Goal: Information Seeking & Learning: Learn about a topic

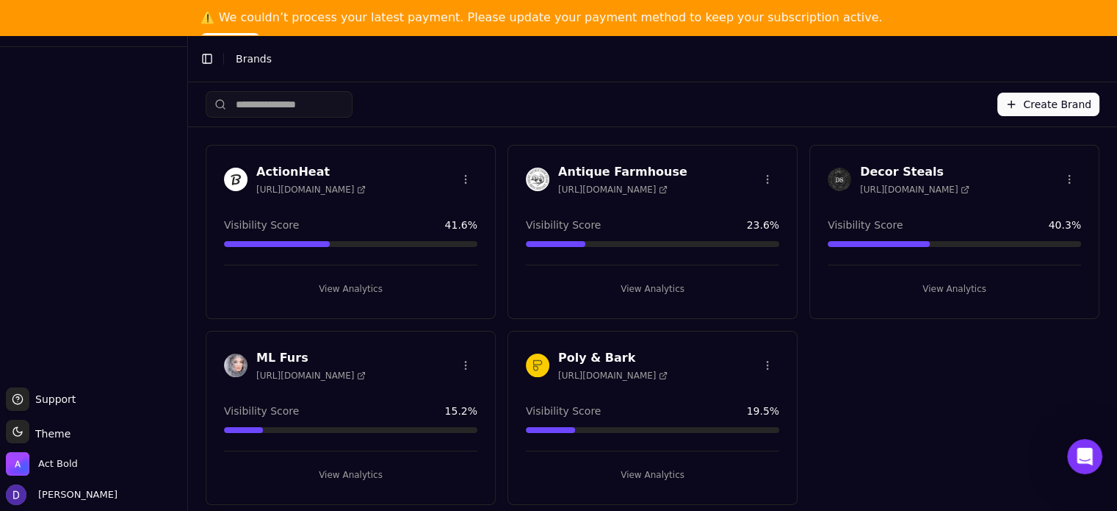
click at [282, 170] on h3 "ActionHeat" at bounding box center [310, 172] width 109 height 18
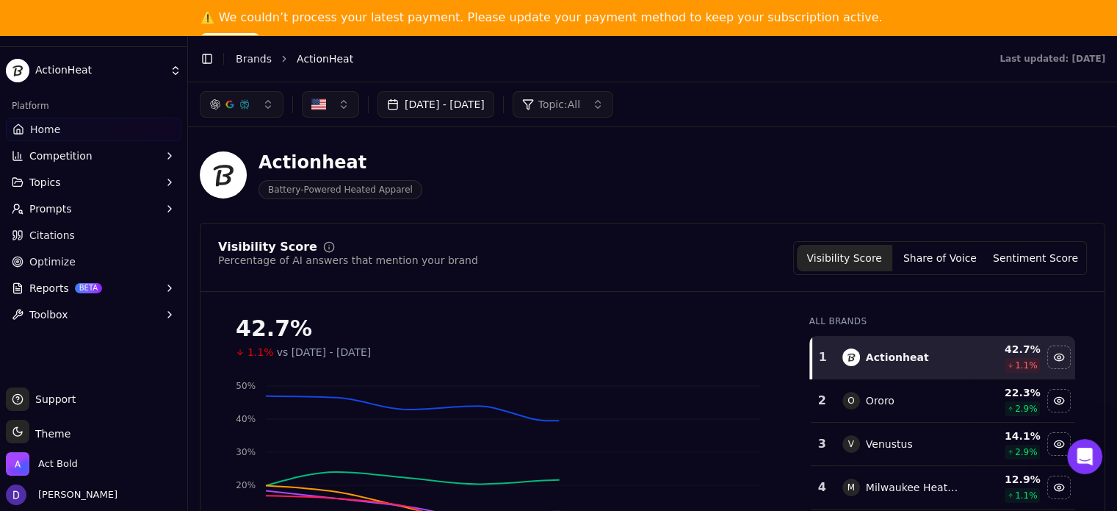
click at [466, 111] on button "Sep 30, 2025 - Oct 07, 2025" at bounding box center [436, 104] width 117 height 26
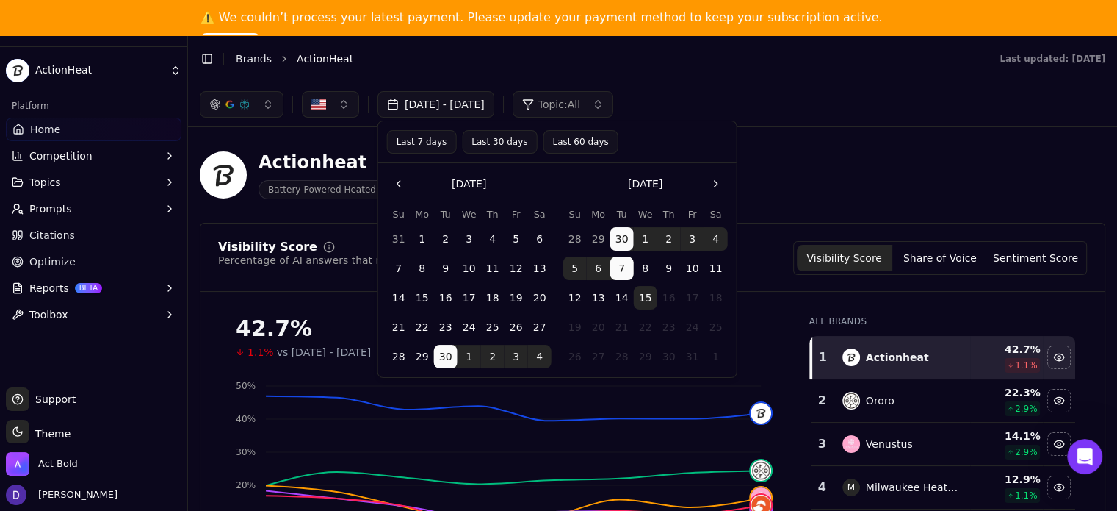
click at [419, 301] on button "15" at bounding box center [423, 298] width 24 height 24
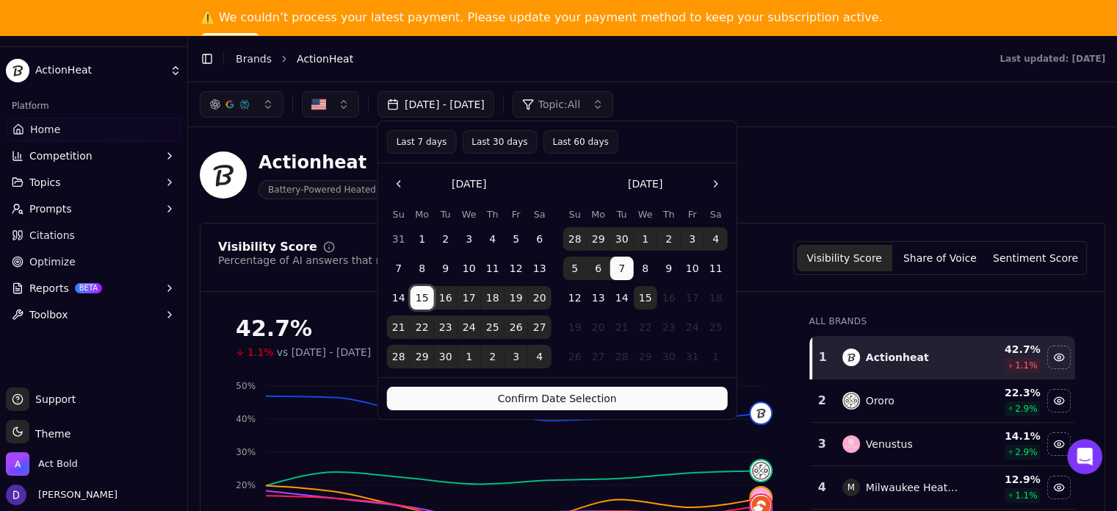
click at [620, 298] on button "14" at bounding box center [622, 298] width 24 height 24
click at [610, 397] on button "Confirm Date Selection" at bounding box center [557, 398] width 341 height 24
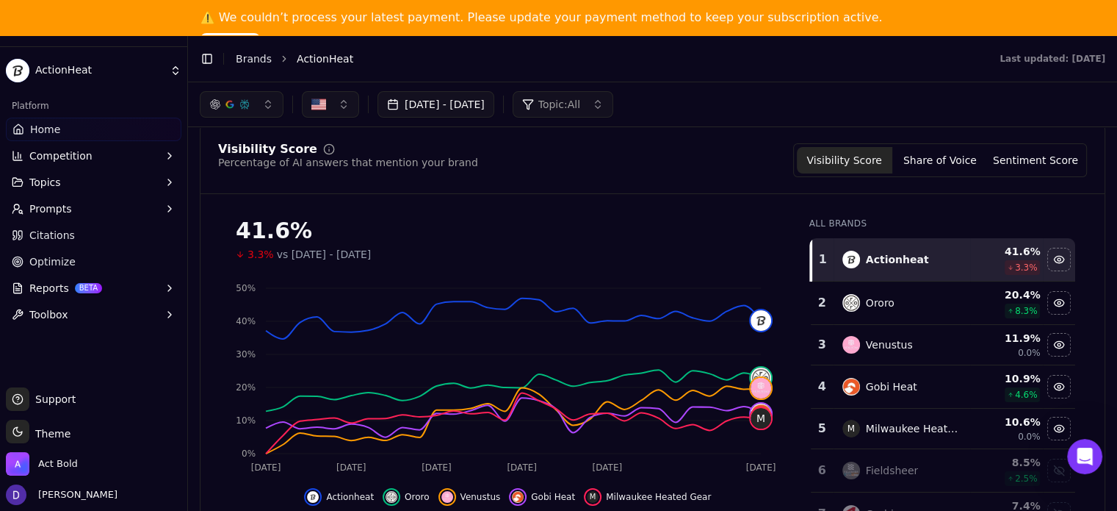
scroll to position [392, 0]
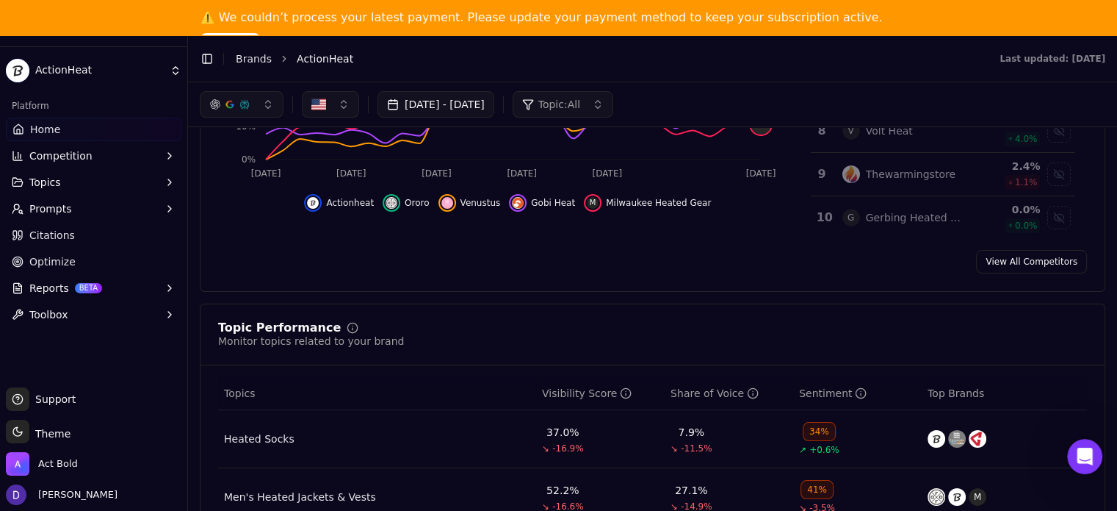
click at [1010, 261] on link "View All Competitors" at bounding box center [1031, 262] width 111 height 24
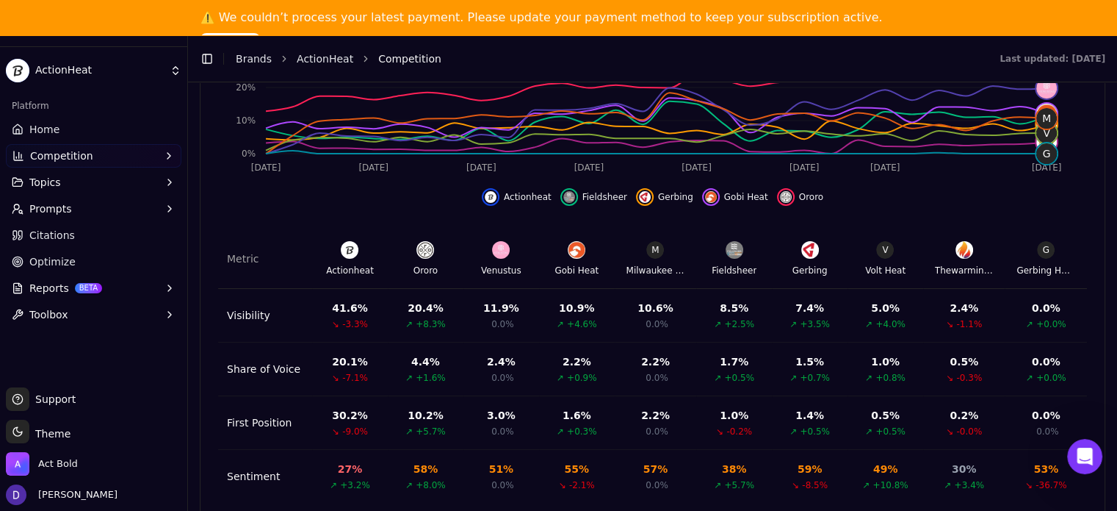
scroll to position [35, 0]
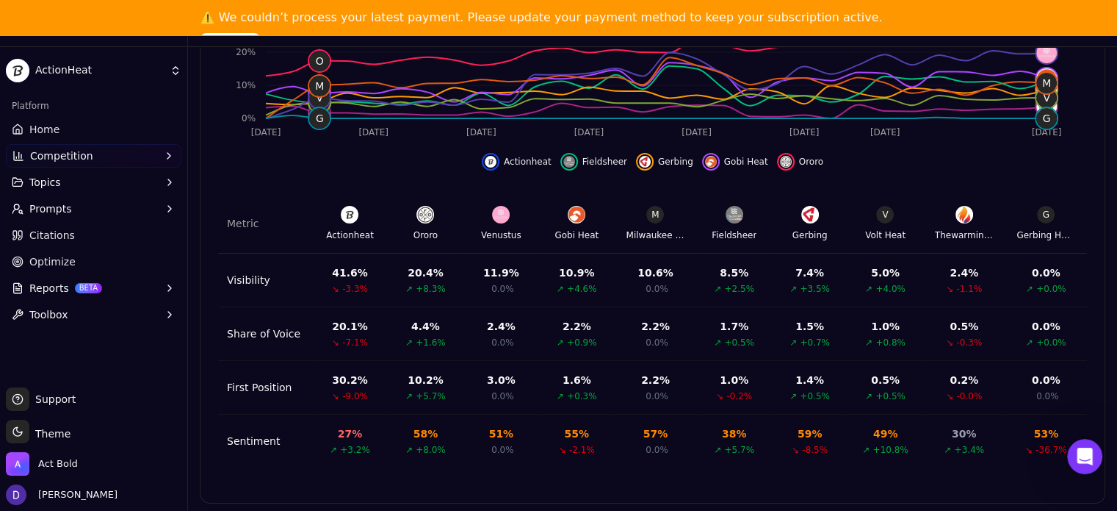
click at [50, 128] on span "Home" at bounding box center [44, 129] width 30 height 15
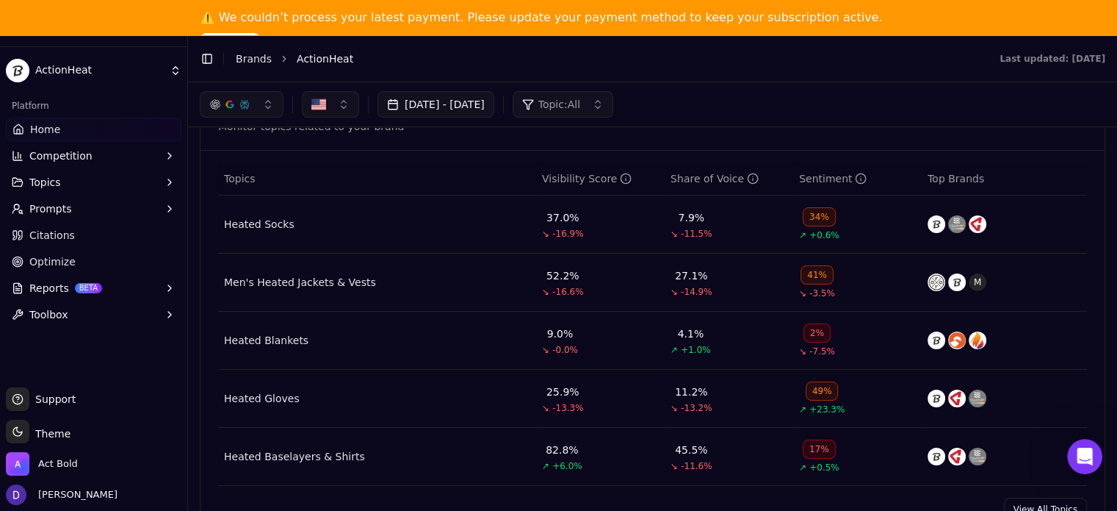
scroll to position [598, 0]
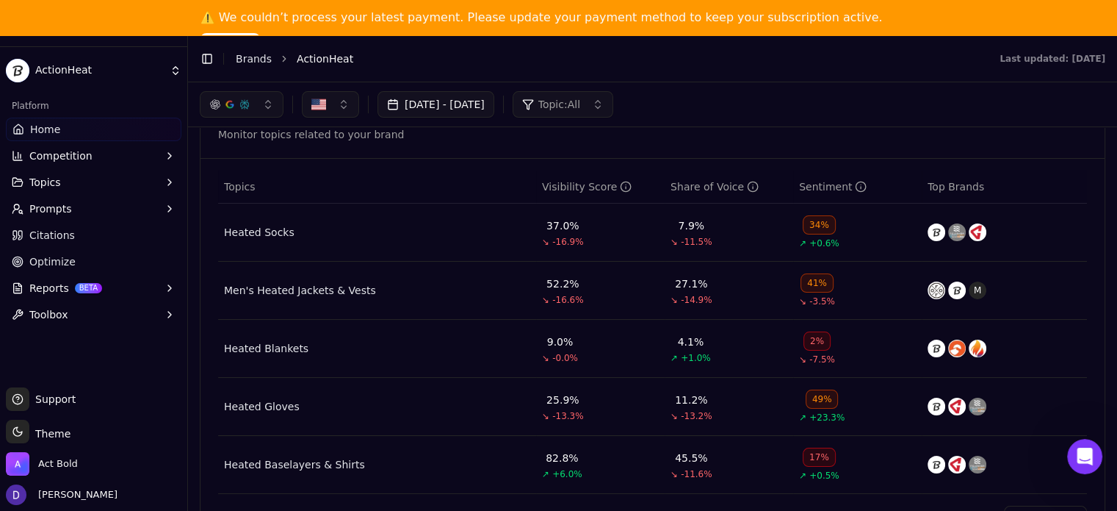
click at [1016, 137] on div "Topic Performance Monitor topics related to your brand" at bounding box center [652, 128] width 869 height 26
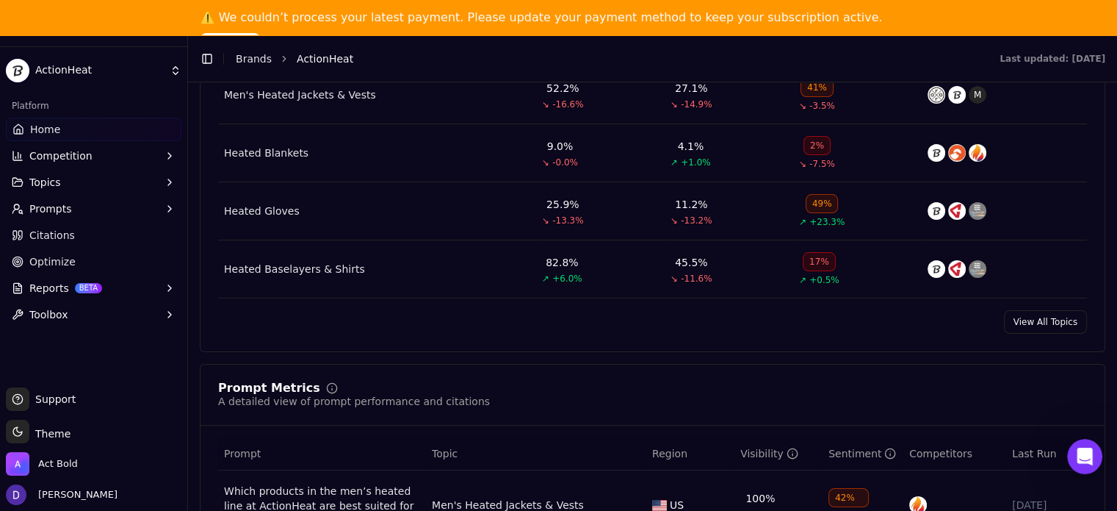
scroll to position [892, 0]
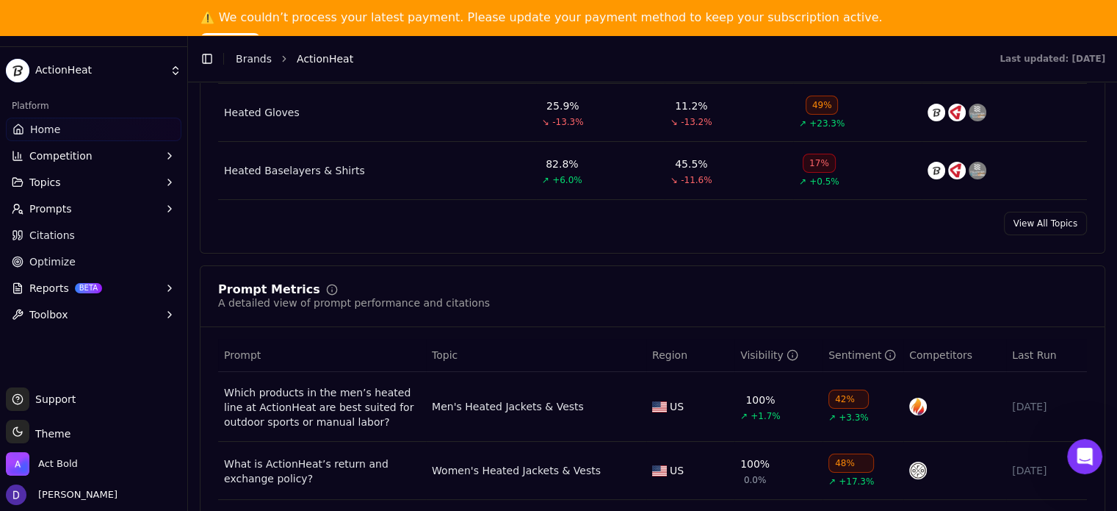
click at [1018, 218] on link "View All Topics" at bounding box center [1045, 224] width 83 height 24
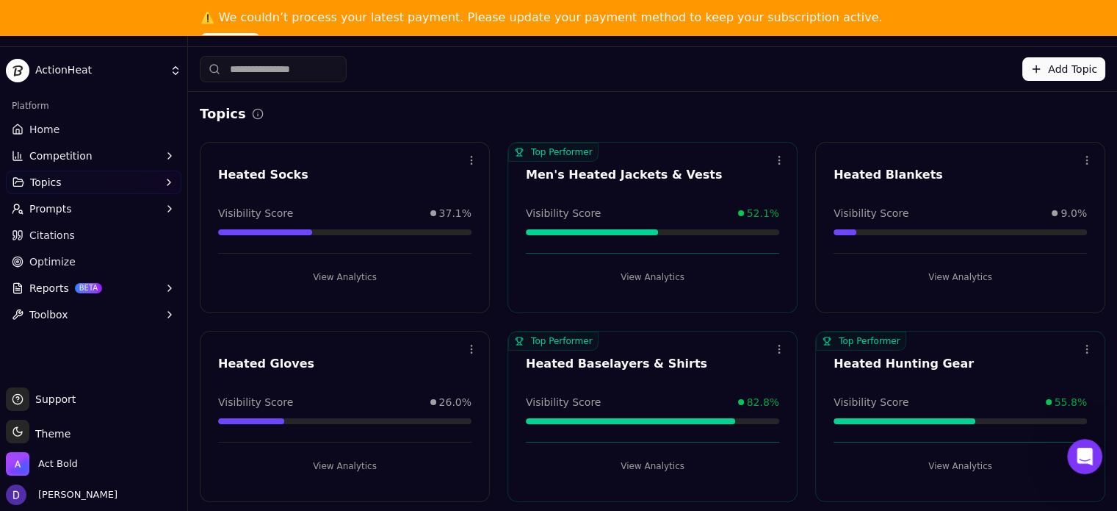
click at [585, 366] on div "Heated Baselayers & Shirts" at bounding box center [652, 364] width 253 height 18
click at [635, 458] on button "View Analytics" at bounding box center [652, 466] width 253 height 24
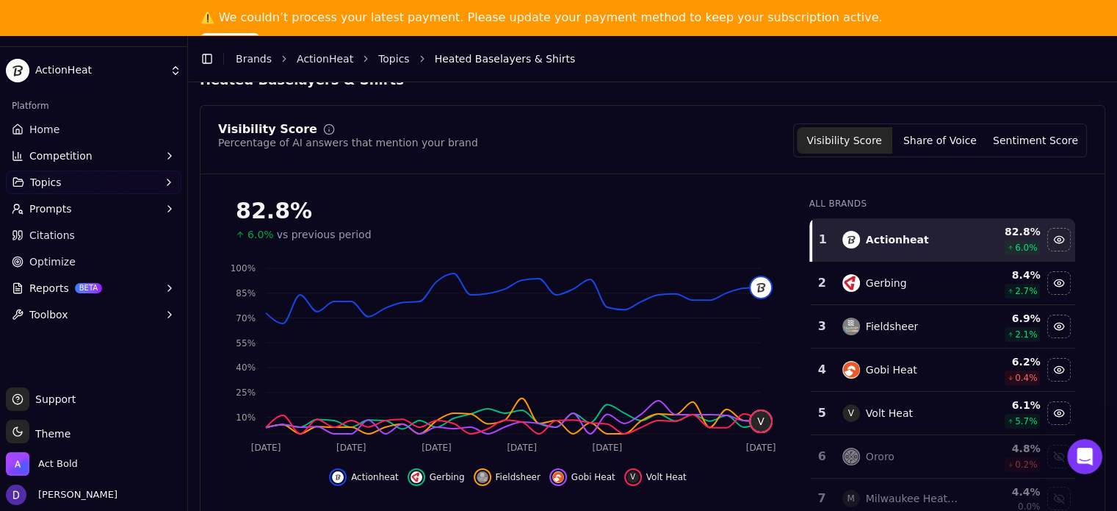
scroll to position [98, 0]
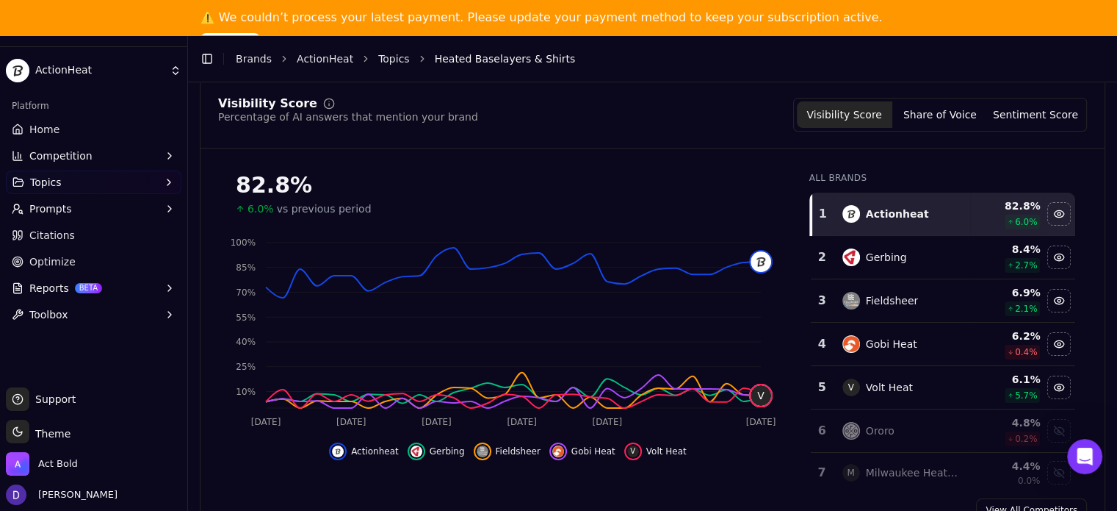
click at [934, 116] on button "Share of Voice" at bounding box center [940, 114] width 95 height 26
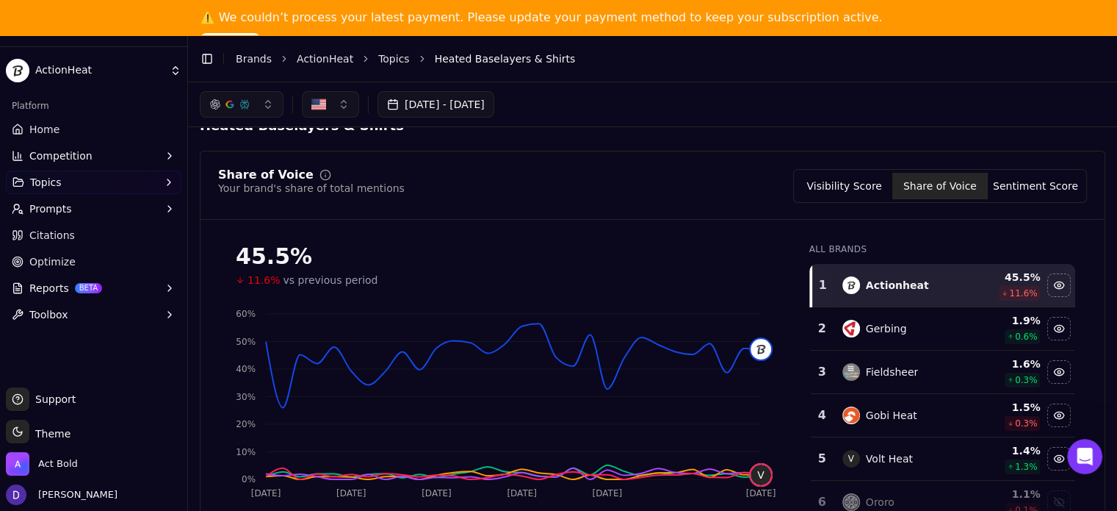
scroll to position [0, 0]
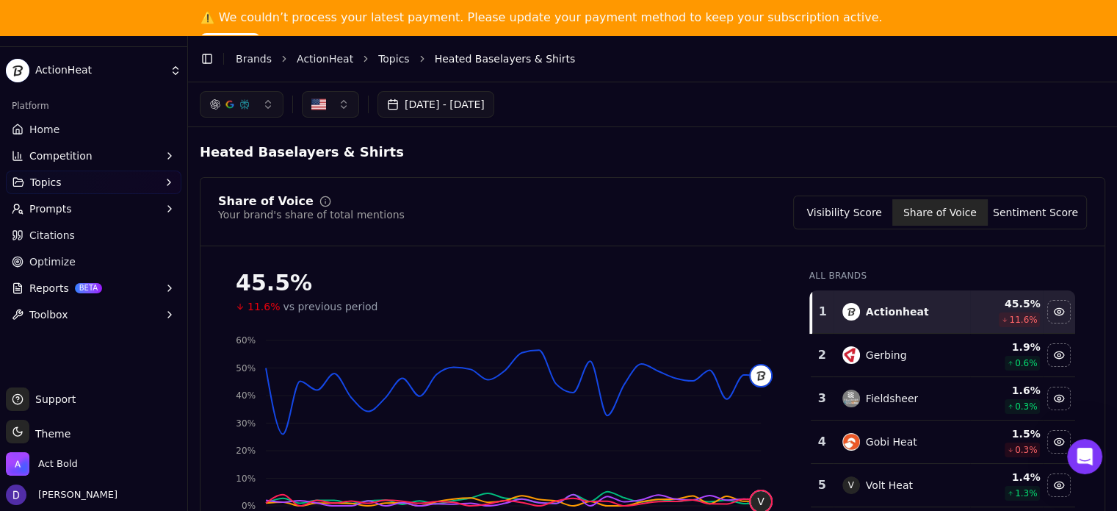
click at [845, 215] on button "Visibility Score" at bounding box center [844, 212] width 95 height 26
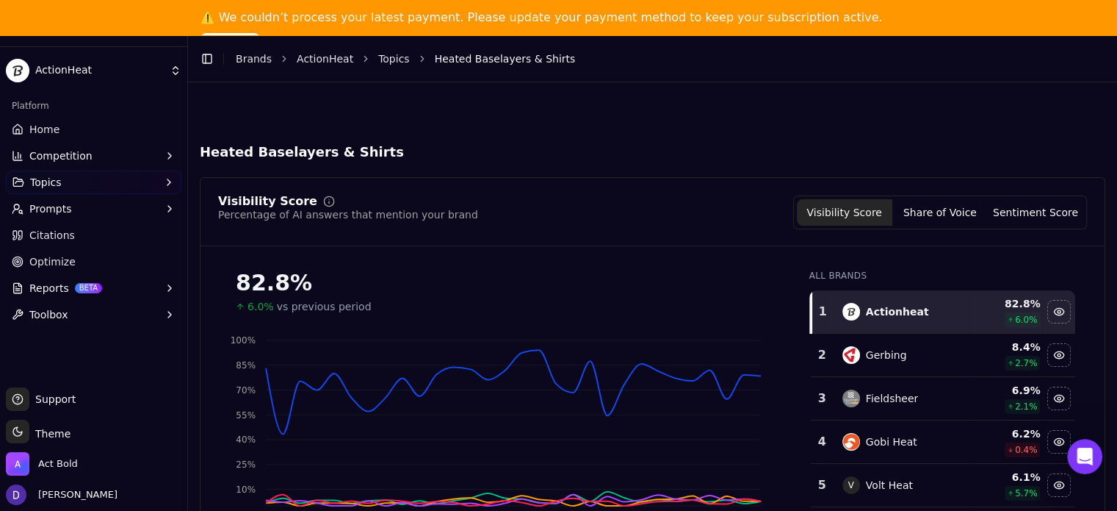
scroll to position [98, 0]
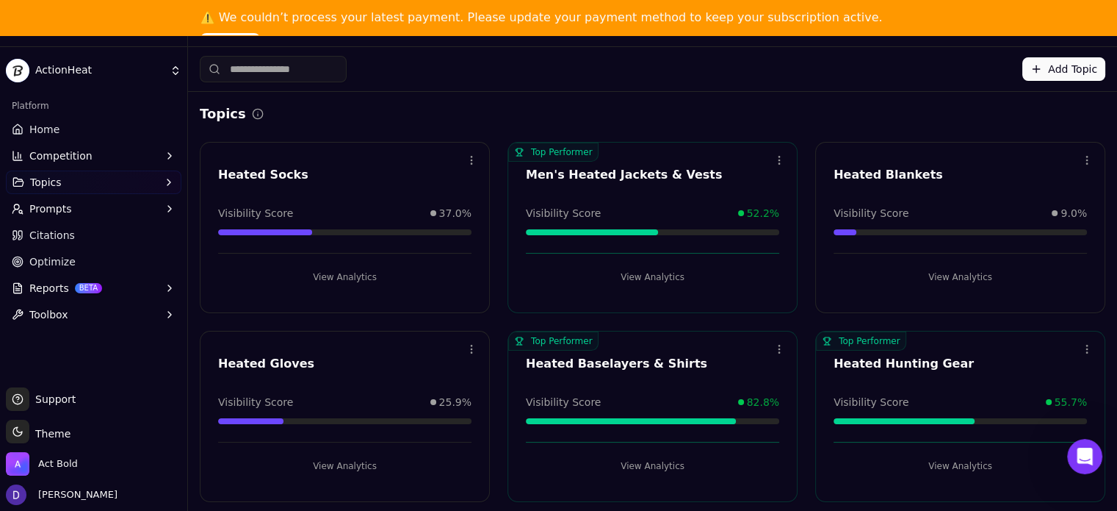
click at [890, 176] on div "Heated Blankets" at bounding box center [960, 175] width 253 height 18
click at [941, 269] on button "View Analytics" at bounding box center [960, 277] width 253 height 24
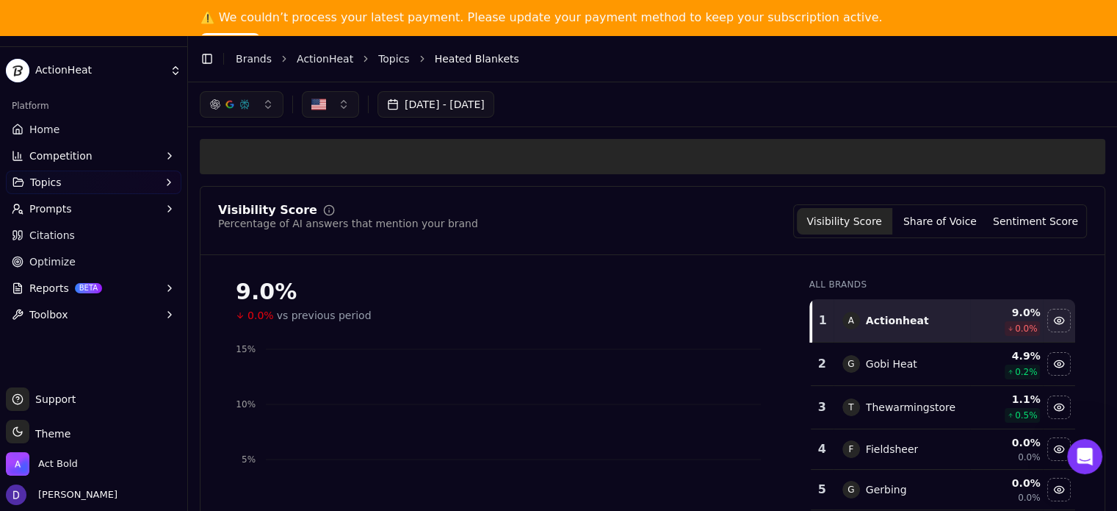
click at [912, 214] on button "Share of Voice" at bounding box center [940, 221] width 95 height 26
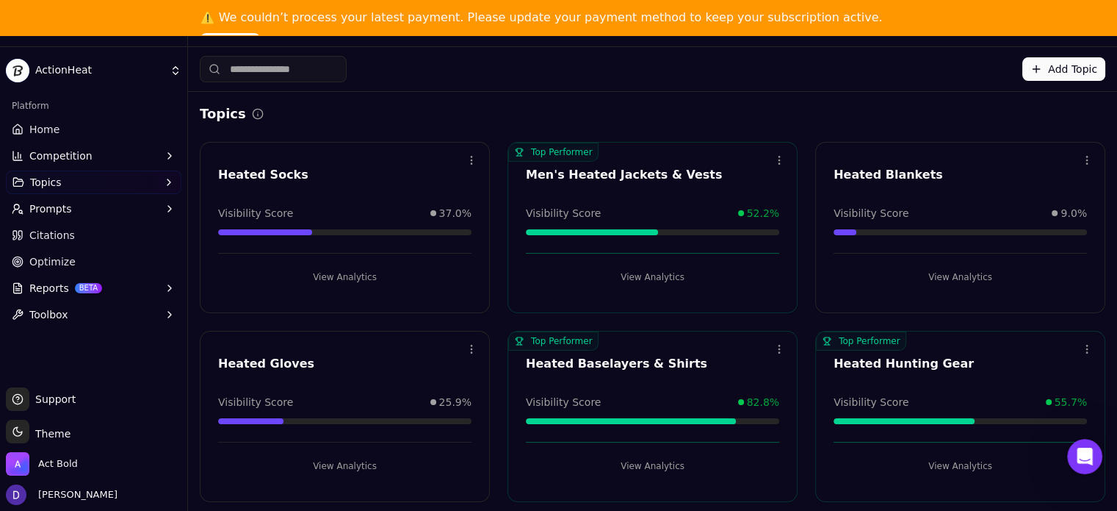
click at [881, 178] on div "Heated Blankets" at bounding box center [960, 175] width 253 height 18
click at [938, 270] on button "View Analytics" at bounding box center [960, 277] width 253 height 24
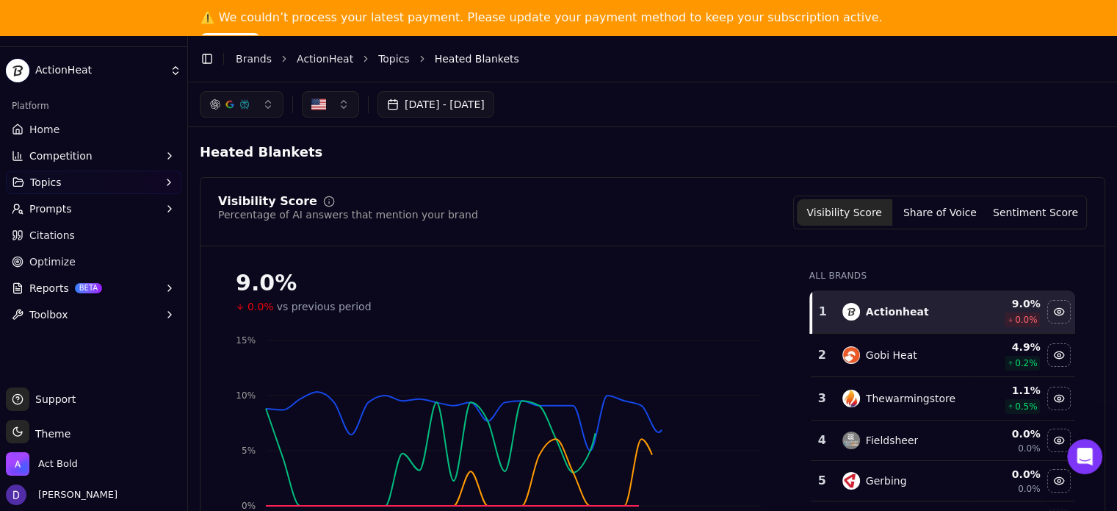
drag, startPoint x: 929, startPoint y: 212, endPoint x: 284, endPoint y: 1, distance: 677.9
click at [929, 212] on button "Share of Voice" at bounding box center [940, 212] width 95 height 26
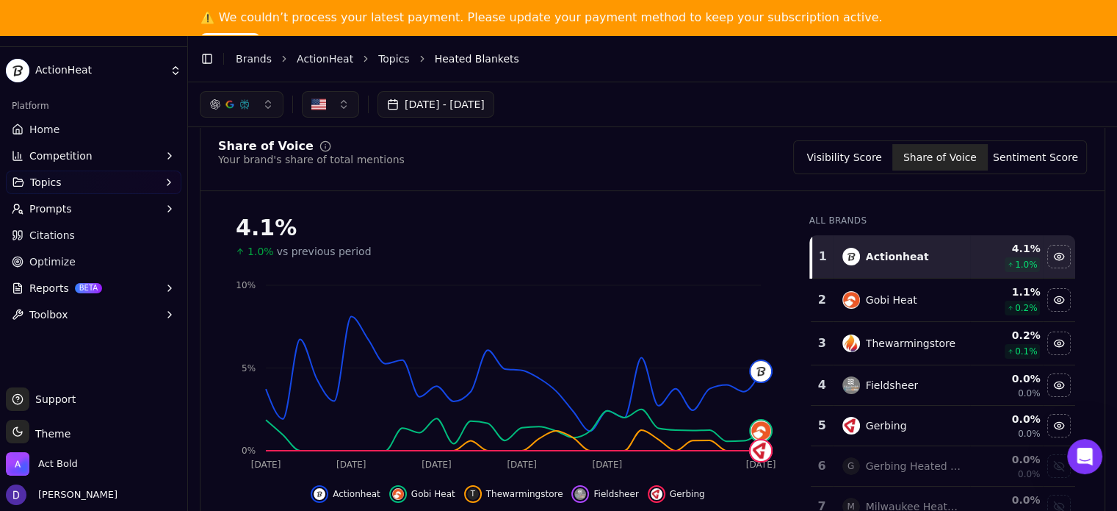
scroll to position [50, 0]
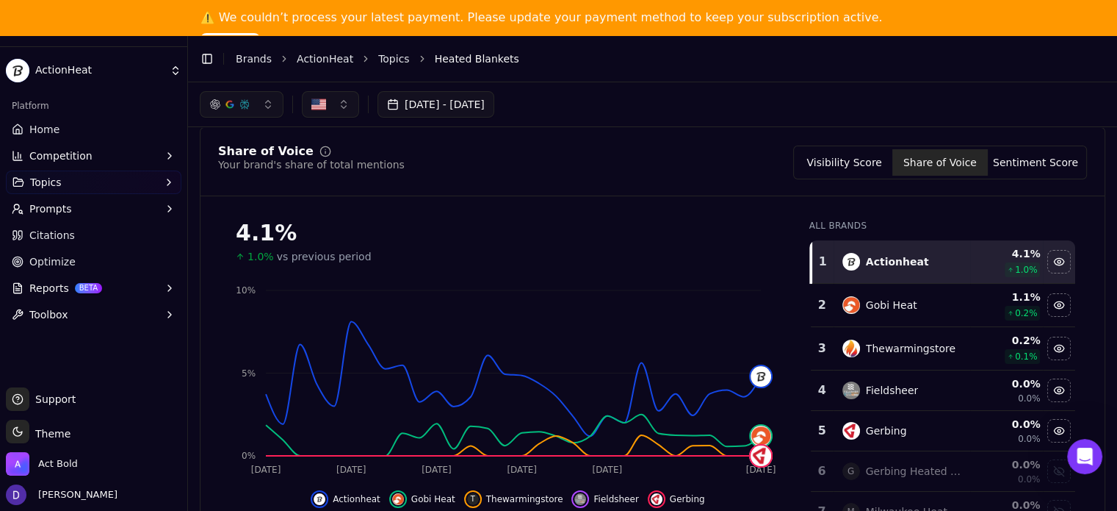
drag, startPoint x: 865, startPoint y: 168, endPoint x: 466, endPoint y: 0, distance: 432.2
click at [865, 168] on button "Visibility Score" at bounding box center [844, 162] width 95 height 26
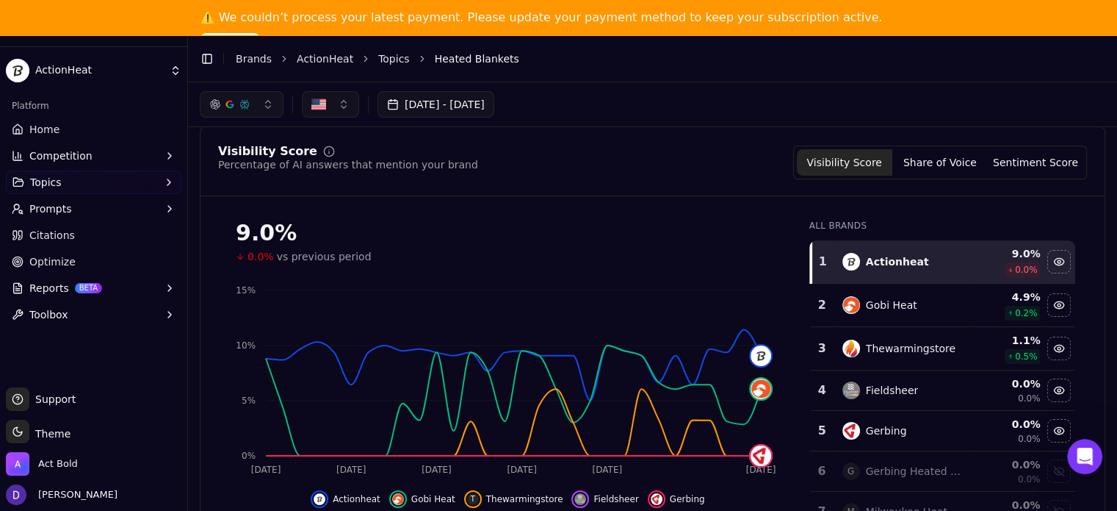
scroll to position [58, 0]
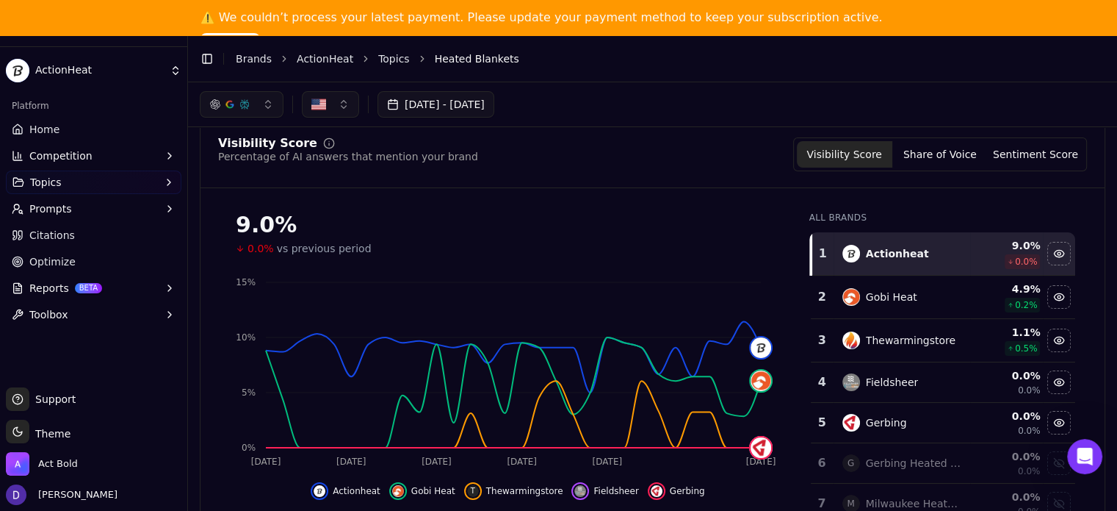
click at [61, 131] on link "Home" at bounding box center [94, 130] width 176 height 24
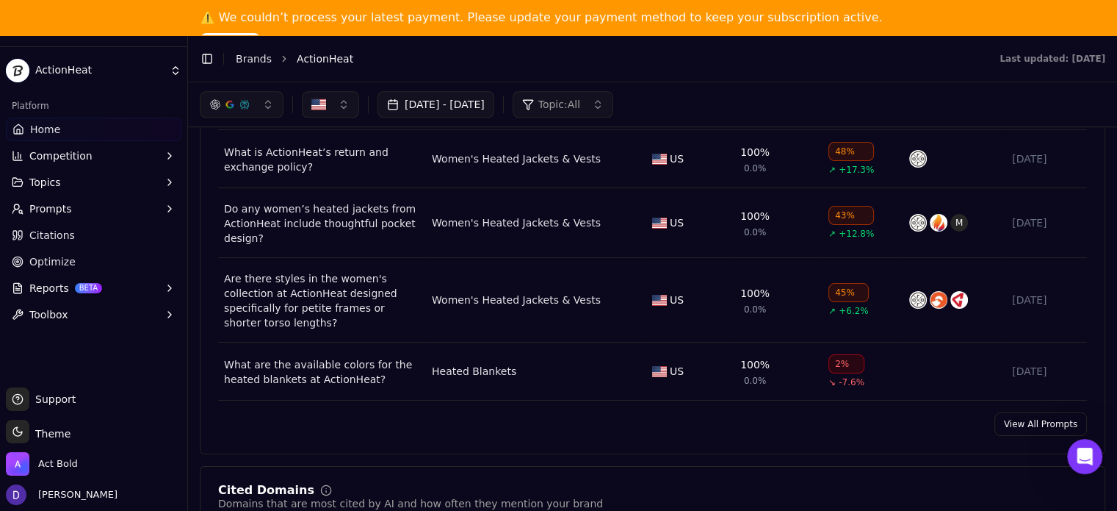
scroll to position [1175, 0]
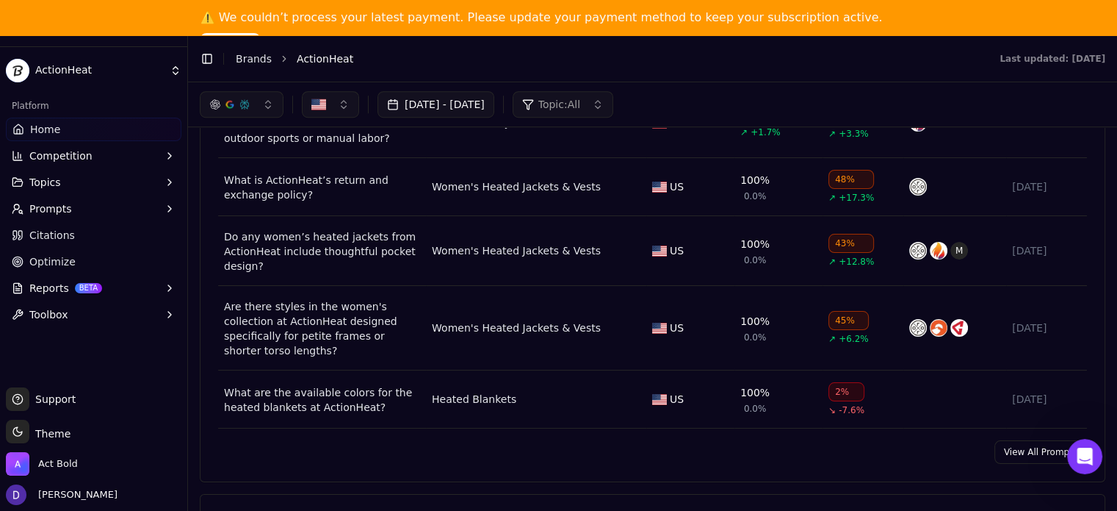
drag, startPoint x: 1011, startPoint y: 455, endPoint x: 934, endPoint y: 435, distance: 79.1
click at [1011, 455] on link "View All Prompts" at bounding box center [1041, 452] width 93 height 24
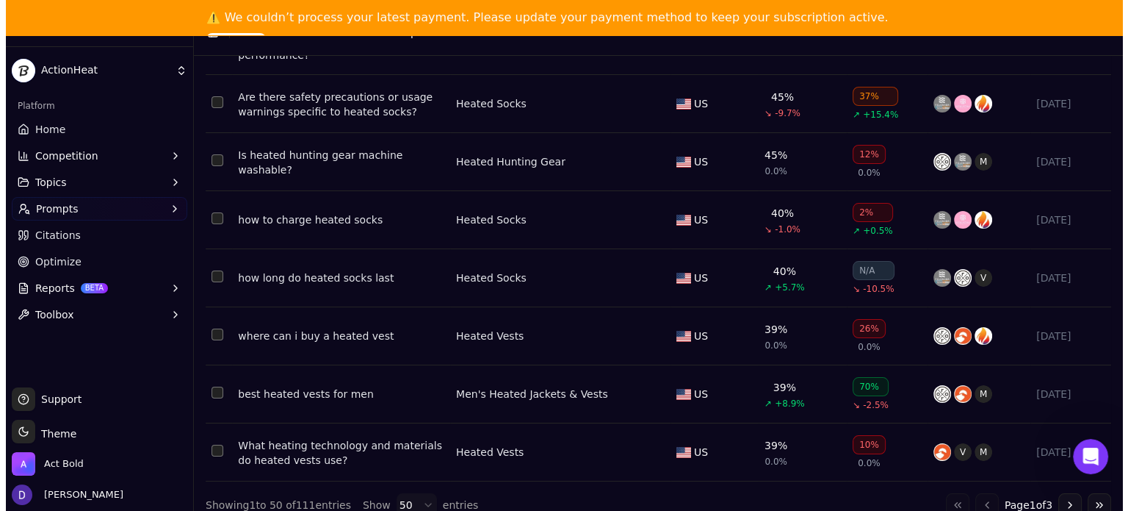
scroll to position [35, 0]
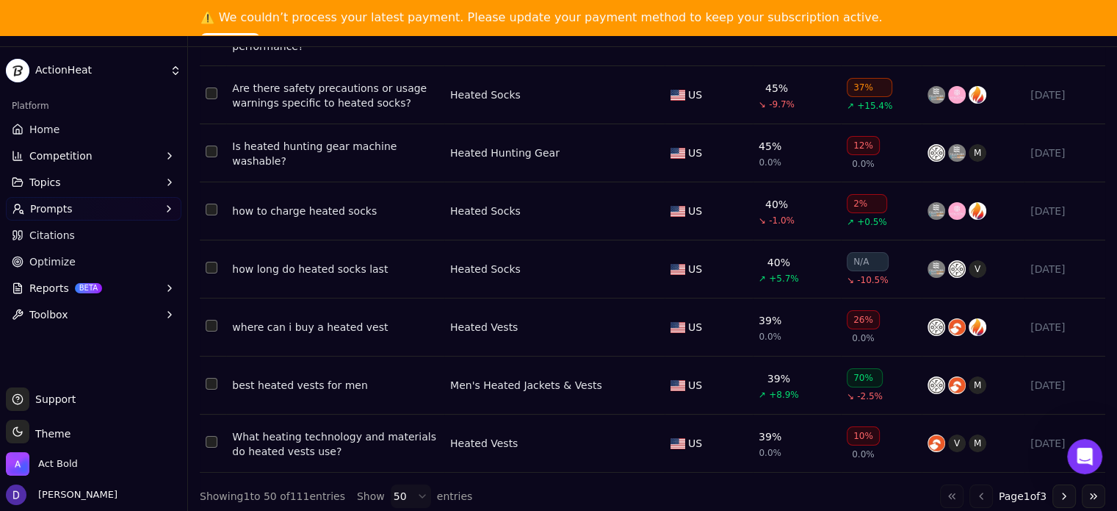
click at [397, 486] on body "ActionHeat Platform Home Competition Topics Prompts Citations Optimize Reports …" at bounding box center [558, 255] width 1117 height 511
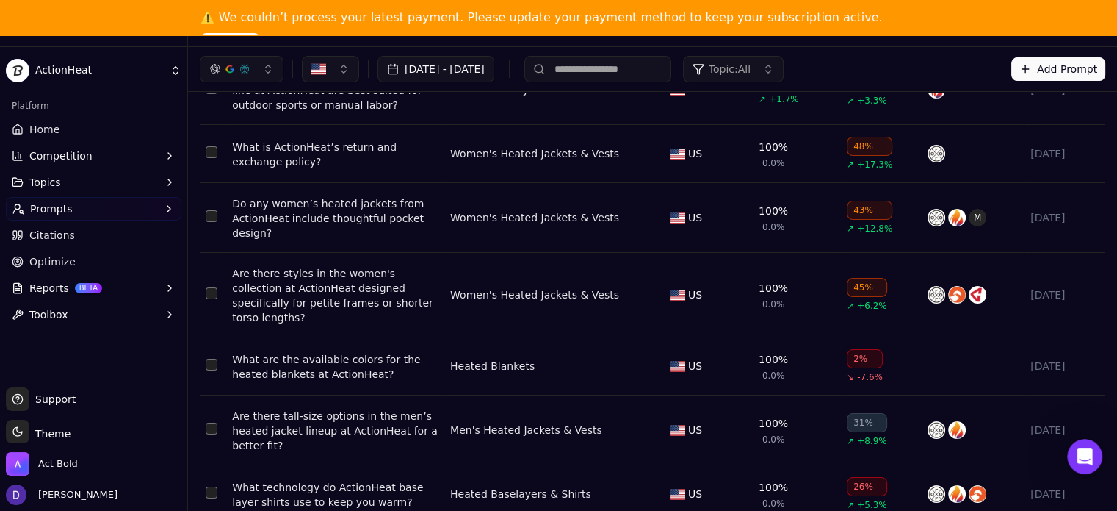
scroll to position [0, 0]
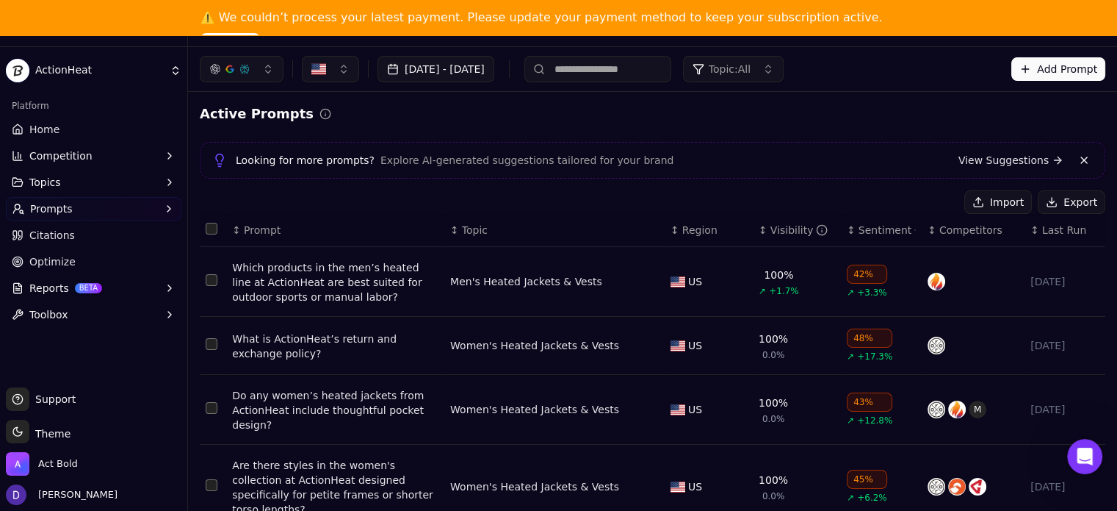
click at [1071, 208] on button "Export" at bounding box center [1072, 202] width 68 height 24
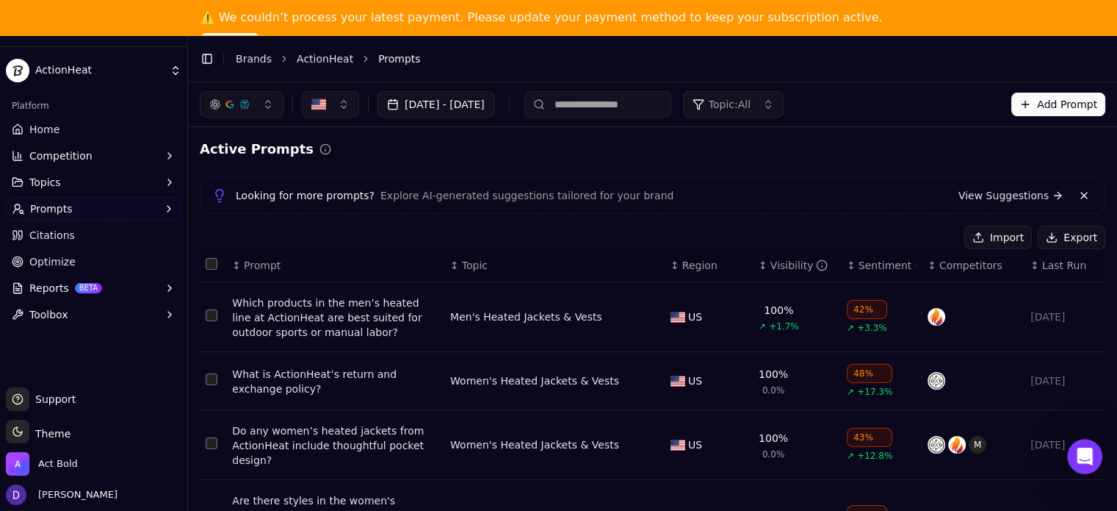
click at [309, 60] on link "ActionHeat" at bounding box center [325, 58] width 57 height 15
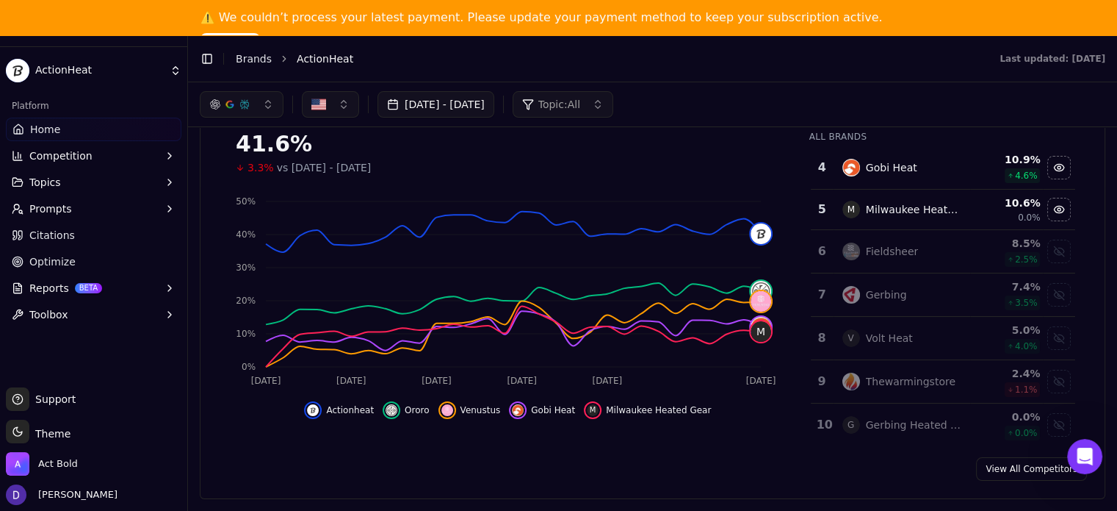
scroll to position [294, 0]
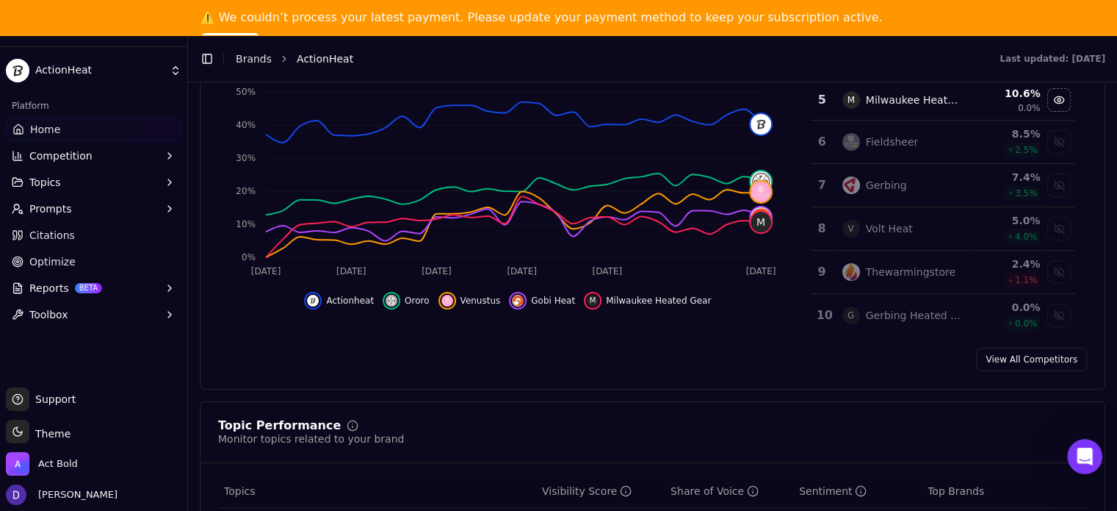
click at [1012, 365] on link "View All Competitors" at bounding box center [1031, 359] width 111 height 24
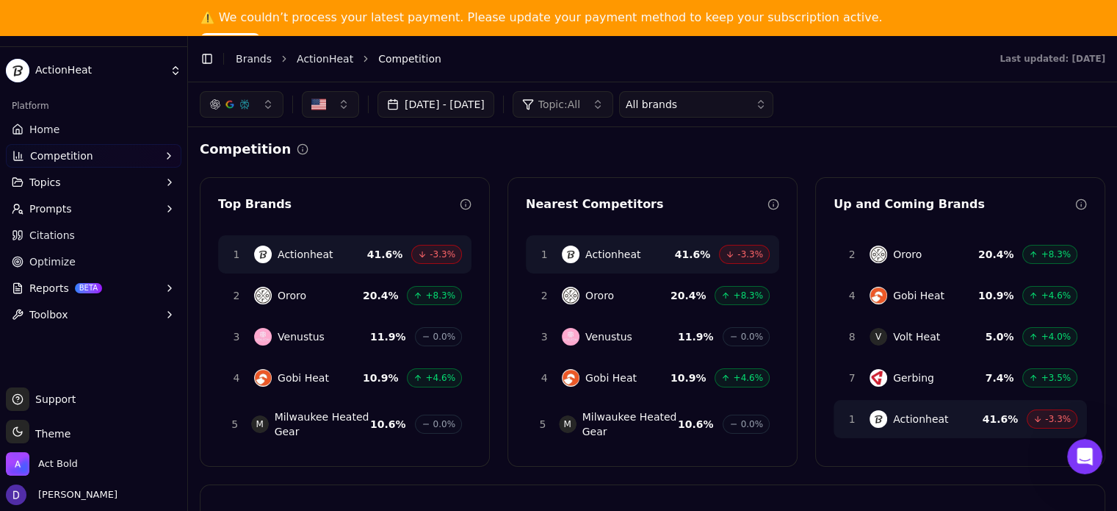
click at [306, 61] on link "ActionHeat" at bounding box center [325, 58] width 57 height 15
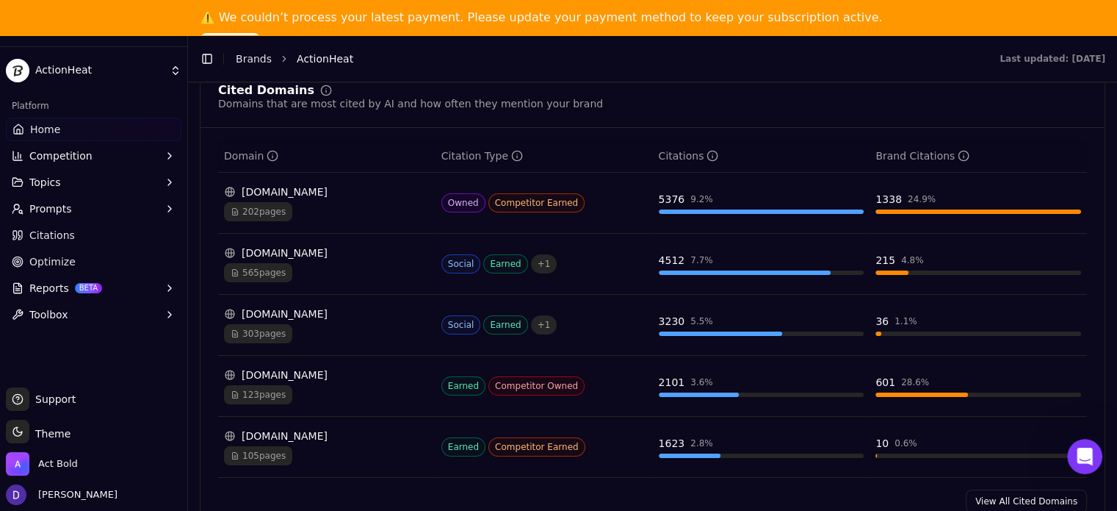
scroll to position [1665, 0]
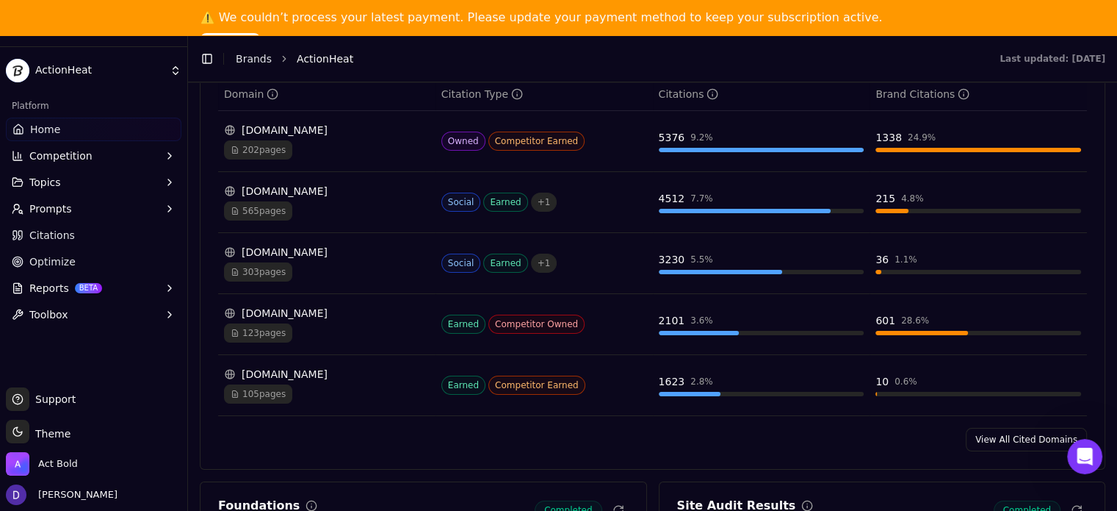
click at [973, 434] on link "View All Cited Domains" at bounding box center [1026, 440] width 121 height 24
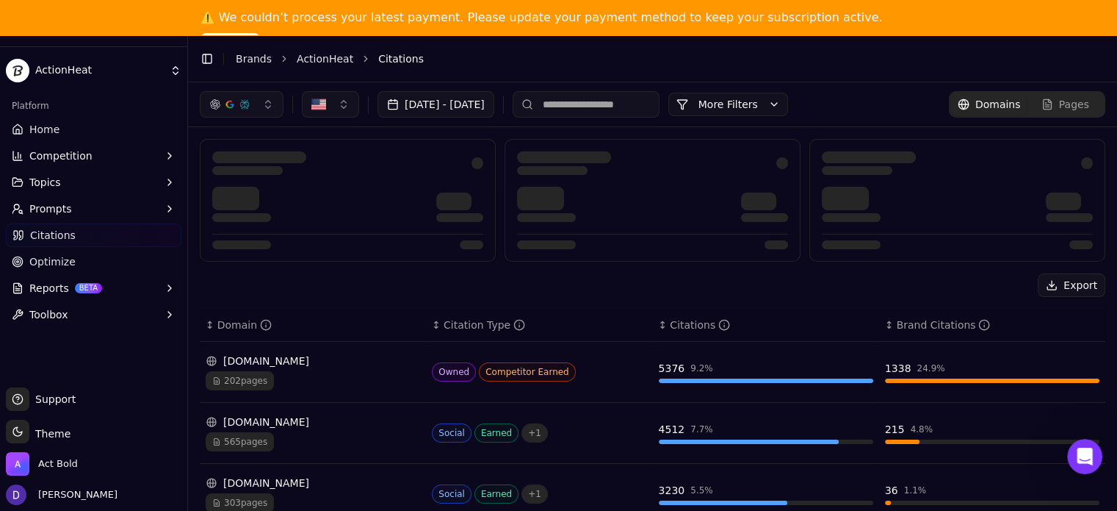
click at [1039, 447] on html "ActionHeat Platform Home Competition Topics Prompts Citations Optimize Reports …" at bounding box center [558, 273] width 1117 height 546
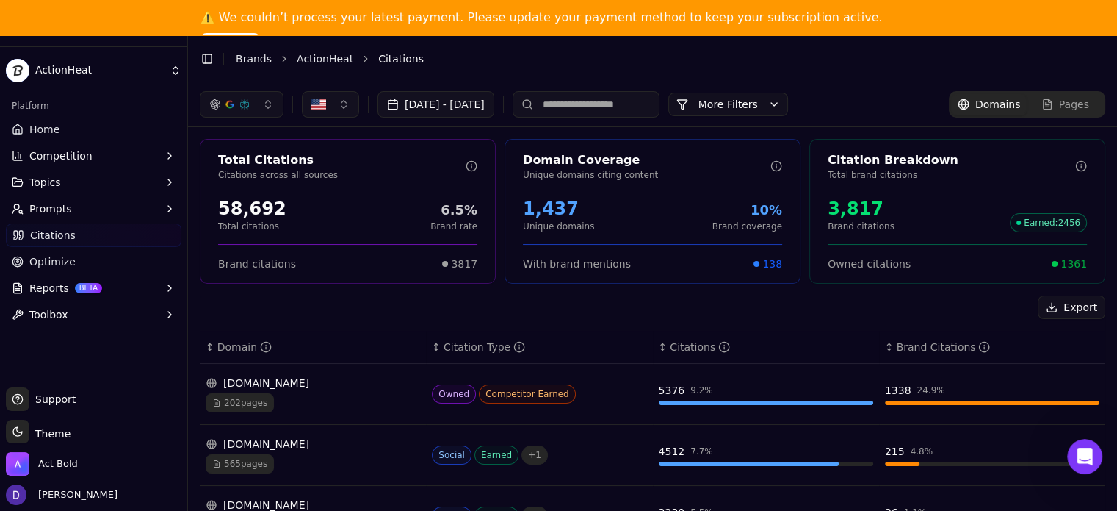
click at [250, 56] on link "Brands" at bounding box center [254, 59] width 36 height 12
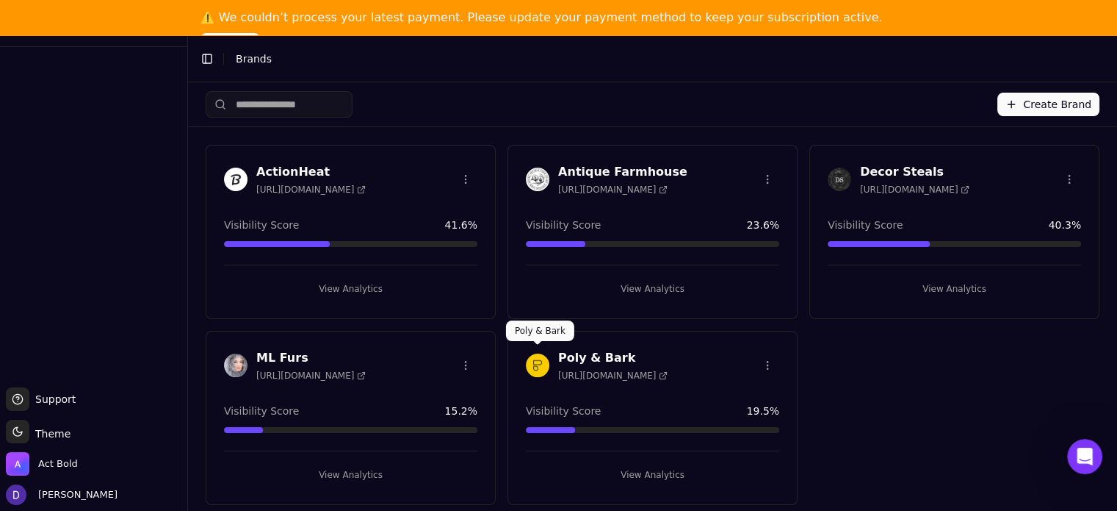
click at [600, 356] on h3 "Poly & Bark" at bounding box center [612, 358] width 109 height 18
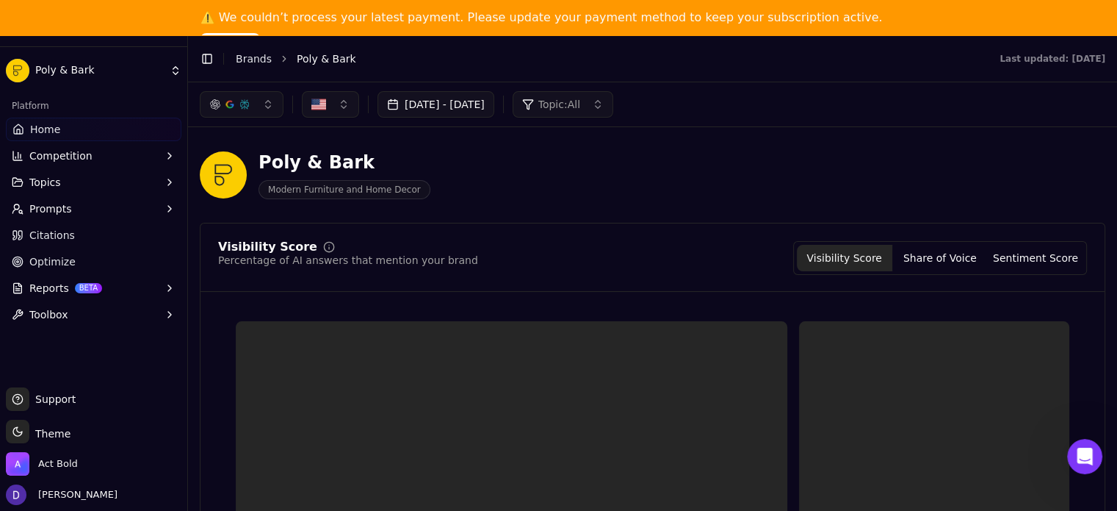
click at [478, 100] on button "Oct 03, 2025 - Oct 10, 2025" at bounding box center [436, 104] width 117 height 26
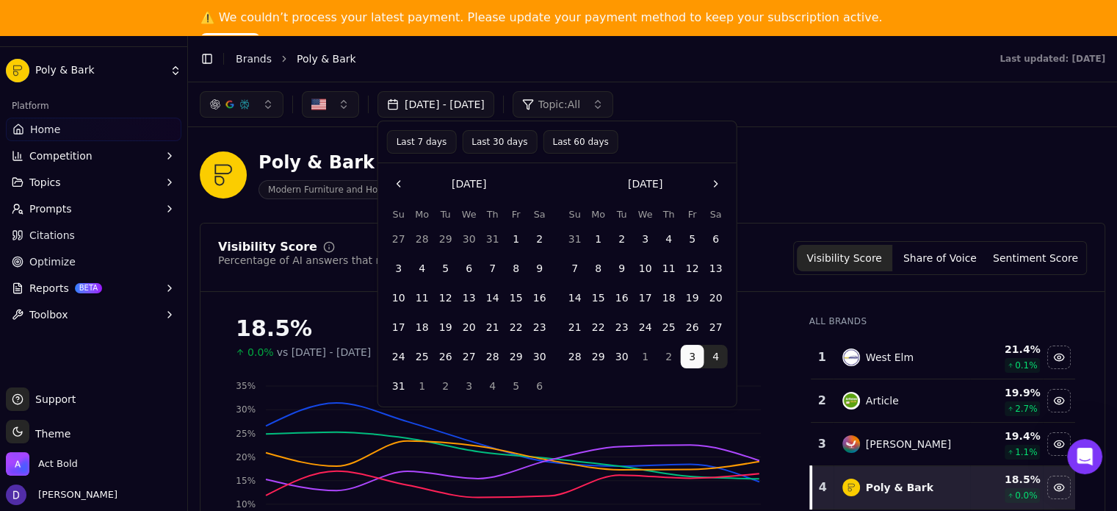
click at [715, 181] on button "Go to the Next Month" at bounding box center [716, 184] width 24 height 24
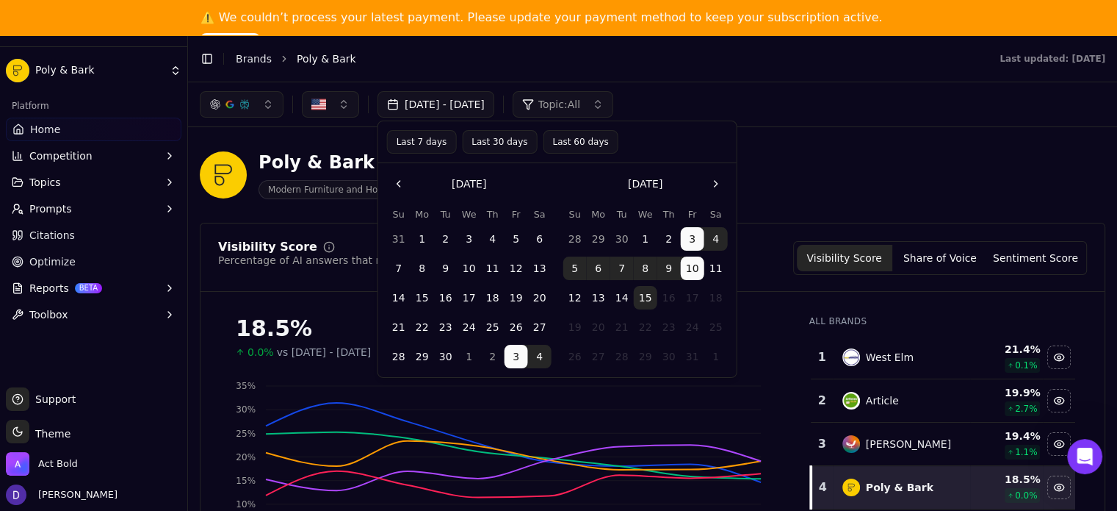
click at [423, 294] on button "15" at bounding box center [423, 298] width 24 height 24
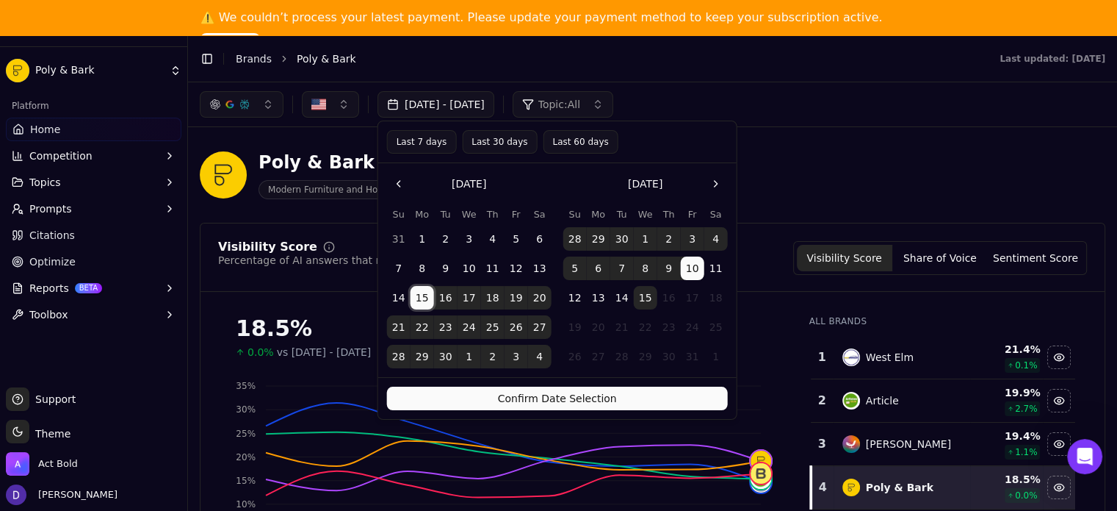
click at [617, 295] on button "14" at bounding box center [622, 298] width 24 height 24
click at [599, 399] on button "Confirm Date Selection" at bounding box center [557, 398] width 341 height 24
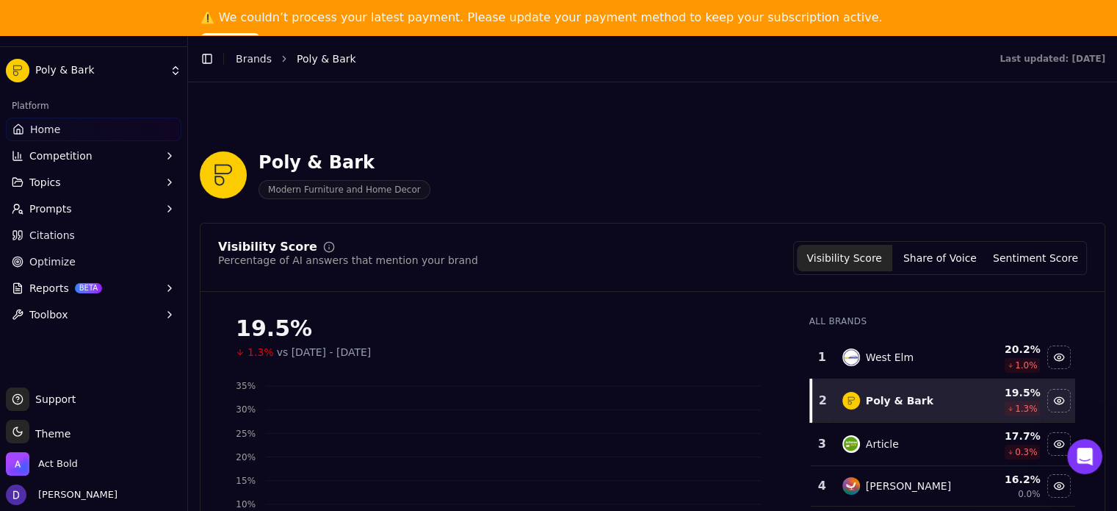
scroll to position [98, 0]
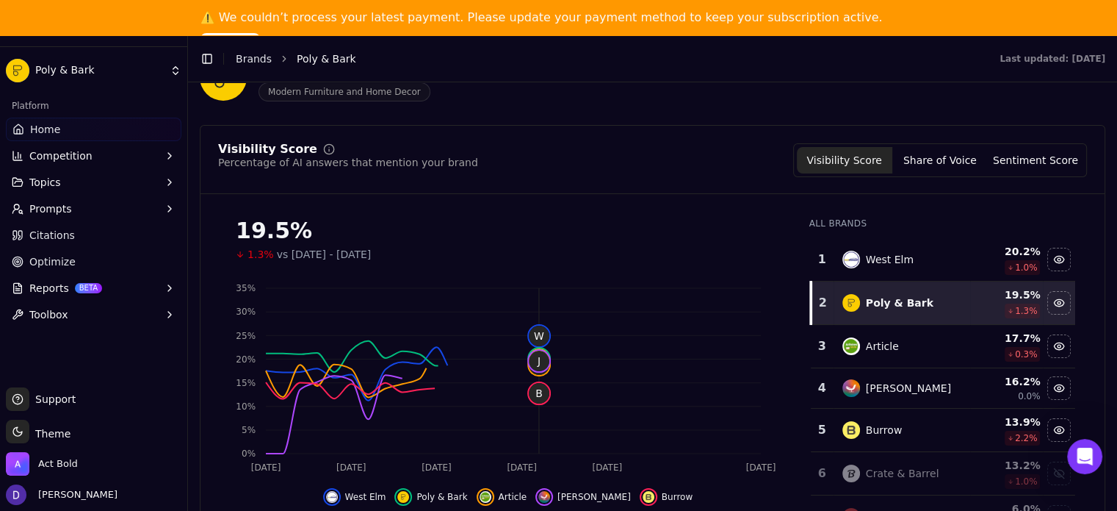
click at [1015, 273] on span "1.0 %" at bounding box center [1026, 268] width 23 height 12
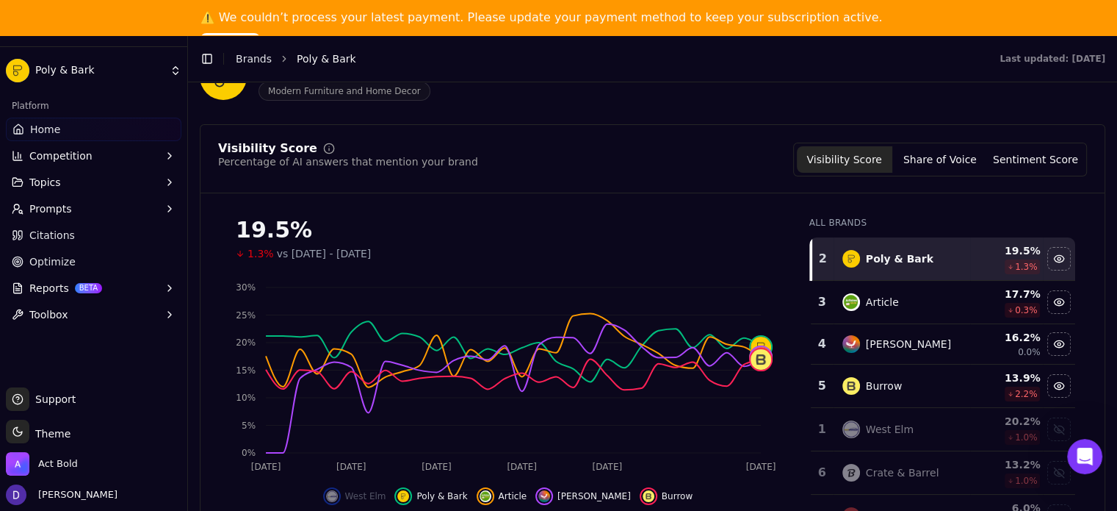
scroll to position [195, 0]
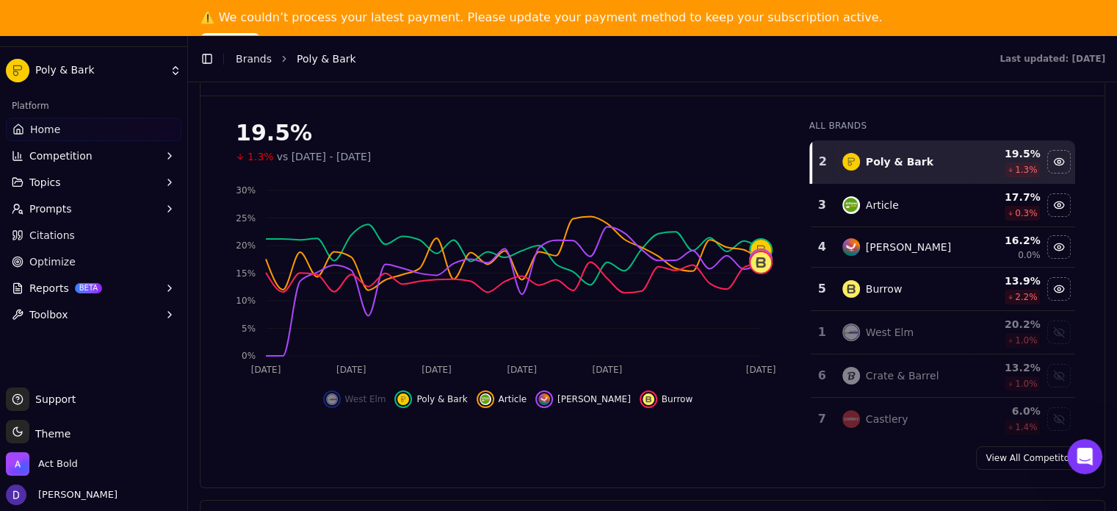
click at [1005, 455] on link "View All Competitors" at bounding box center [1031, 458] width 111 height 24
click at [988, 466] on html "Poly & Bark Platform Home Competition Topics Prompts Citations Optimize Reports…" at bounding box center [558, 273] width 1117 height 546
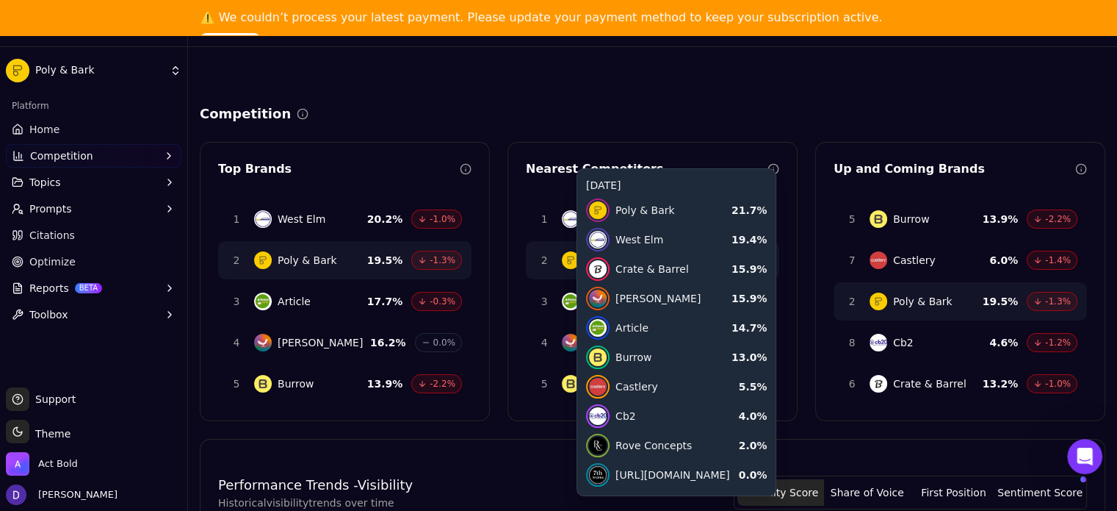
click at [485, 112] on div "Competition" at bounding box center [653, 114] width 906 height 21
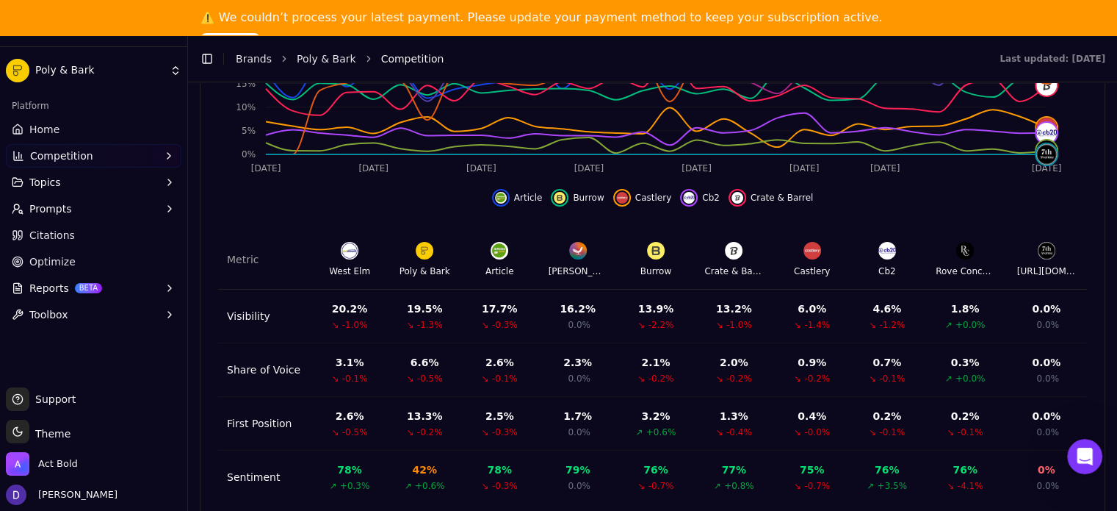
scroll to position [35, 0]
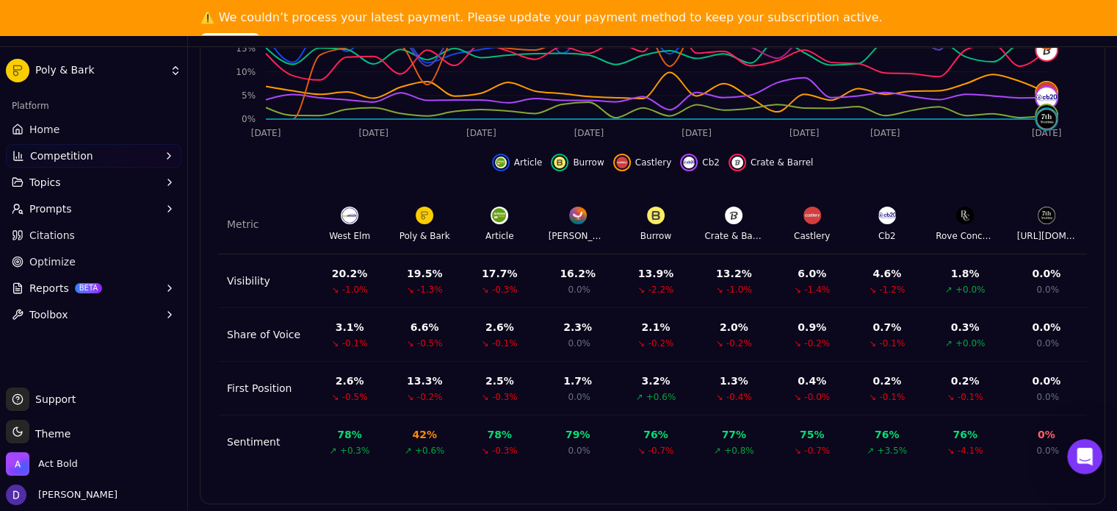
click at [48, 129] on span "Home" at bounding box center [44, 129] width 30 height 15
click at [44, 132] on html "Poly & Bark Platform Home Competition Topics Prompts Citations Optimize Reports…" at bounding box center [558, 238] width 1117 height 546
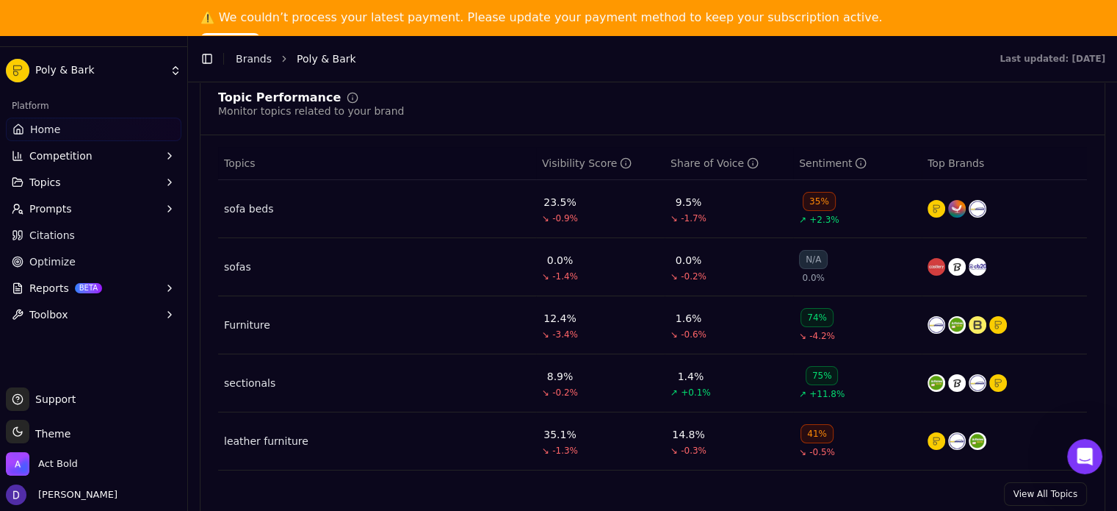
scroll to position [719, 0]
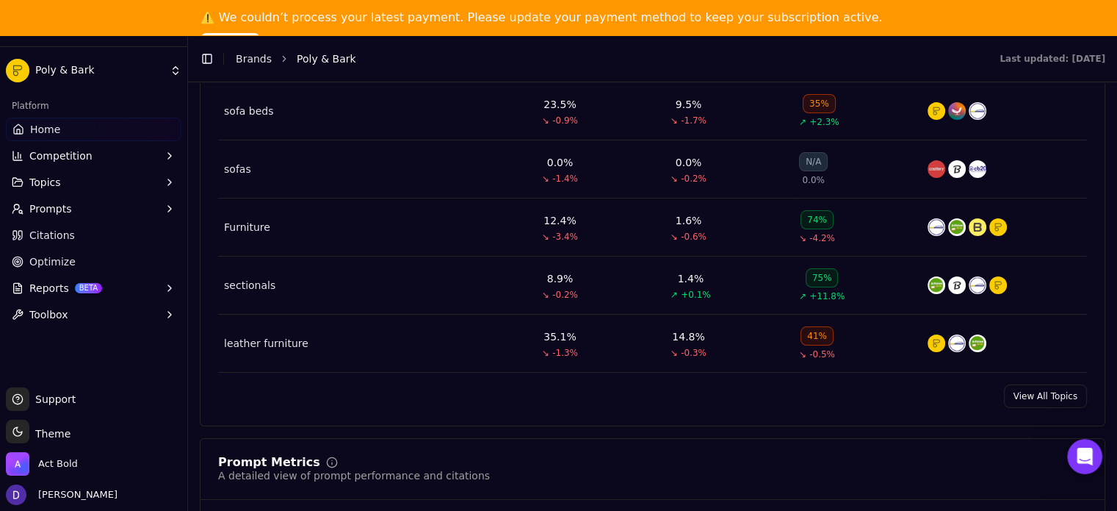
click at [1037, 393] on link "View All Topics" at bounding box center [1045, 396] width 83 height 24
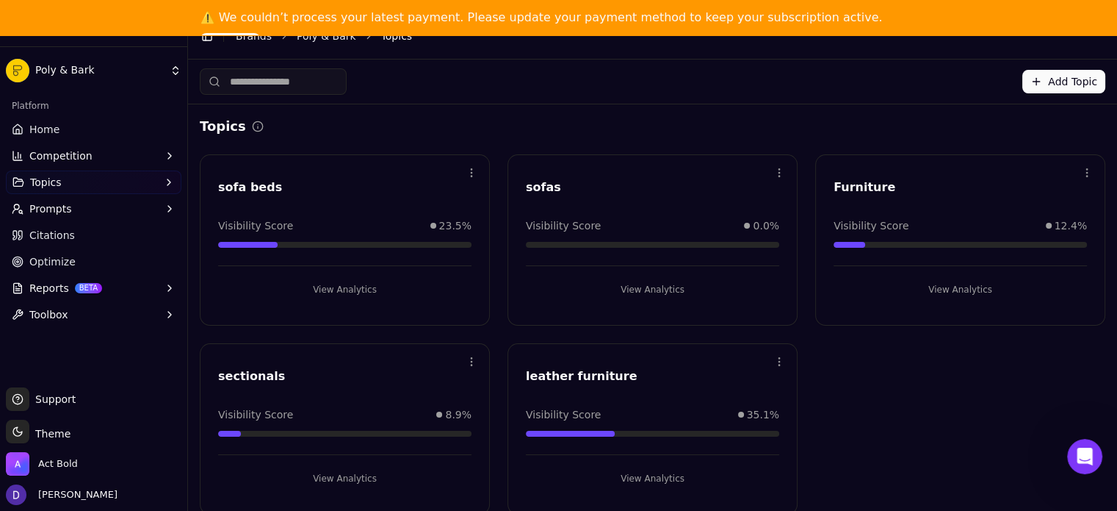
scroll to position [35, 0]
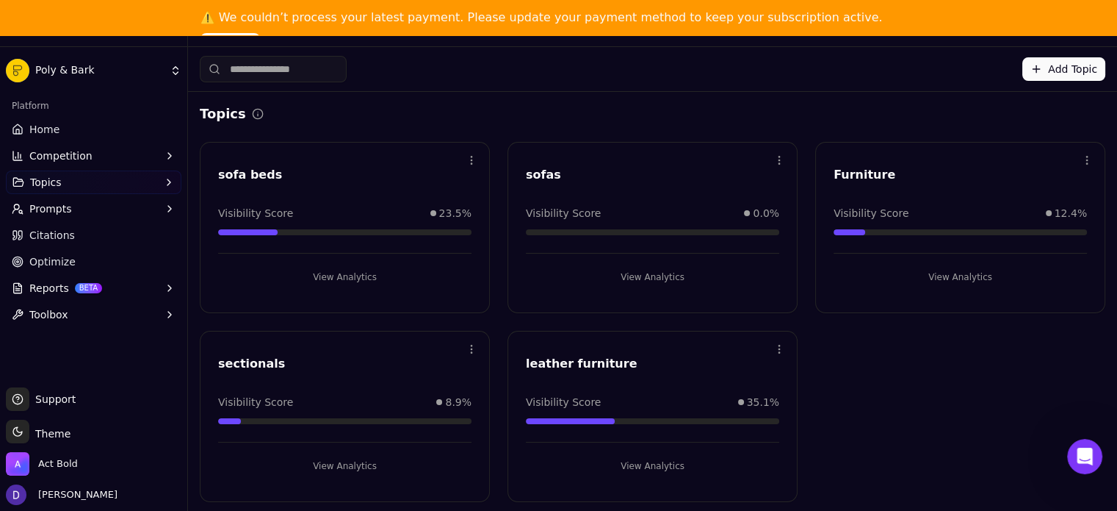
click at [641, 465] on button "View Analytics" at bounding box center [652, 466] width 253 height 24
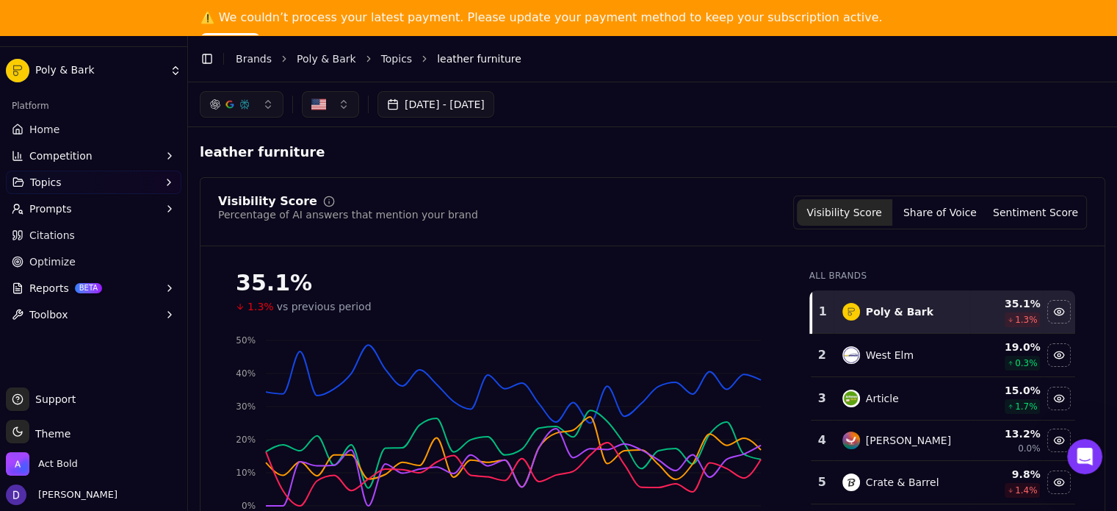
click at [947, 209] on button "Share of Voice" at bounding box center [940, 212] width 95 height 26
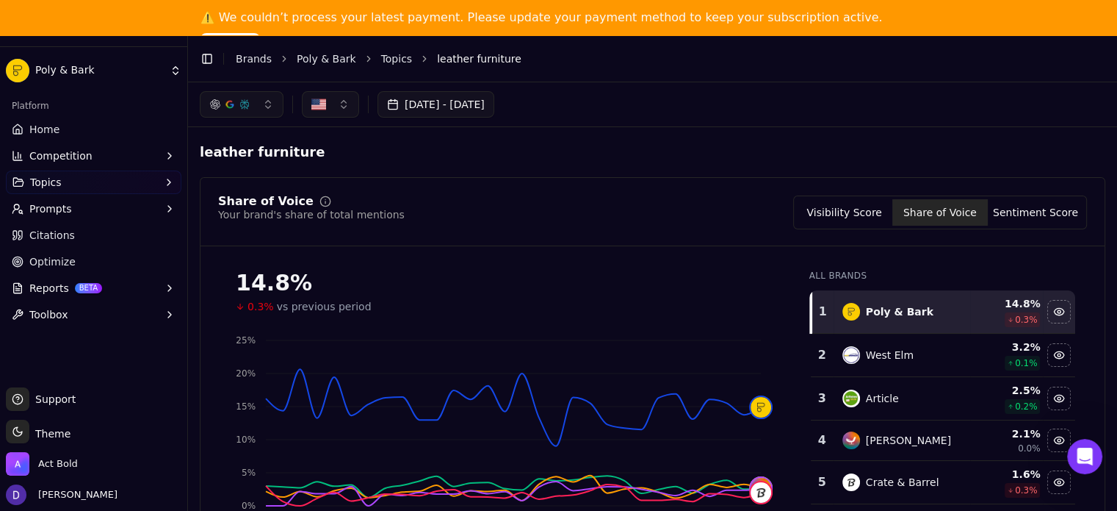
click at [854, 223] on button "Visibility Score" at bounding box center [844, 212] width 95 height 26
click at [852, 215] on button "Visibility Score" at bounding box center [844, 212] width 95 height 26
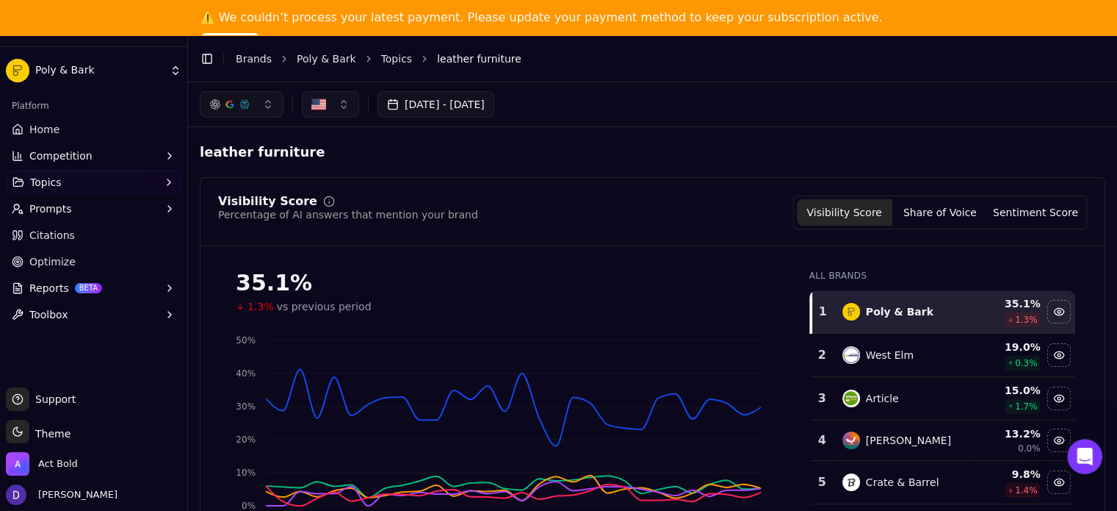
click at [853, 213] on button "Visibility Score" at bounding box center [844, 212] width 95 height 26
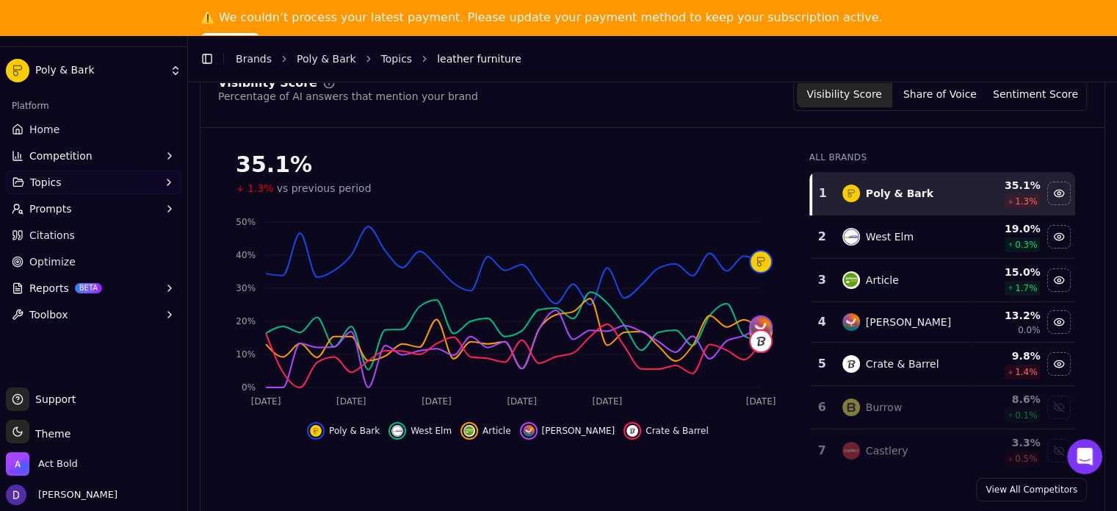
scroll to position [121, 0]
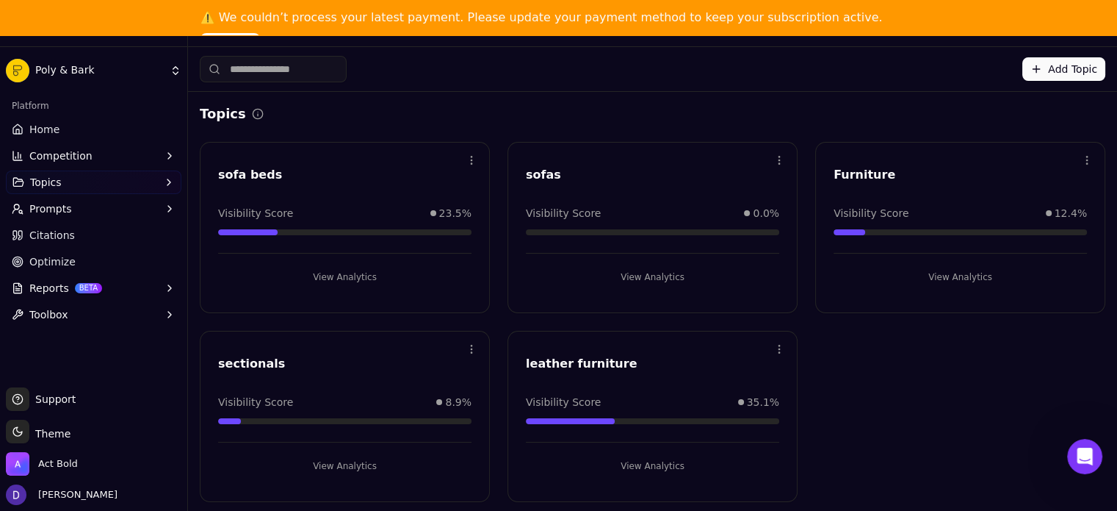
scroll to position [1, 0]
click at [650, 271] on button "View Analytics" at bounding box center [652, 276] width 253 height 24
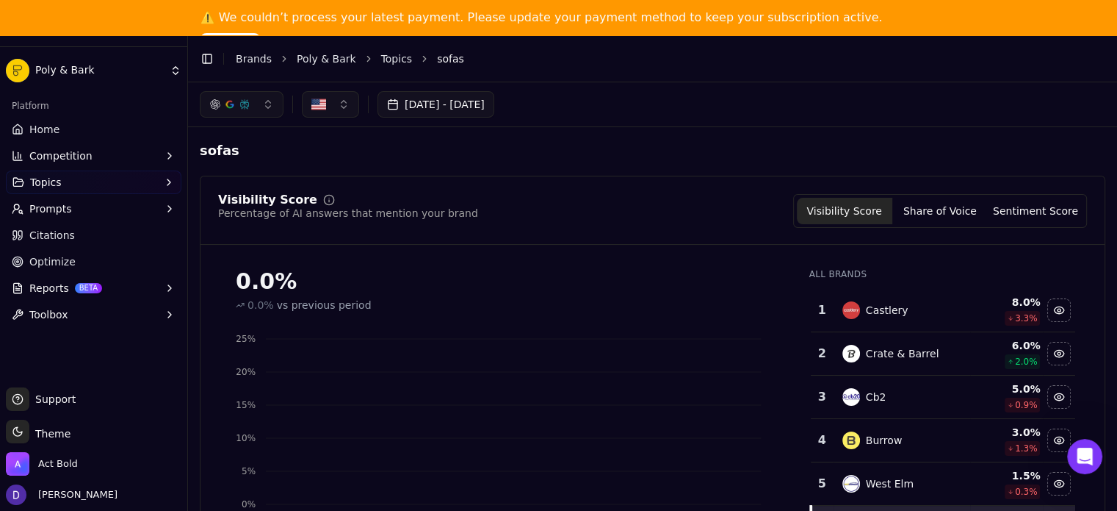
click at [910, 205] on button "Share of Voice" at bounding box center [940, 211] width 95 height 26
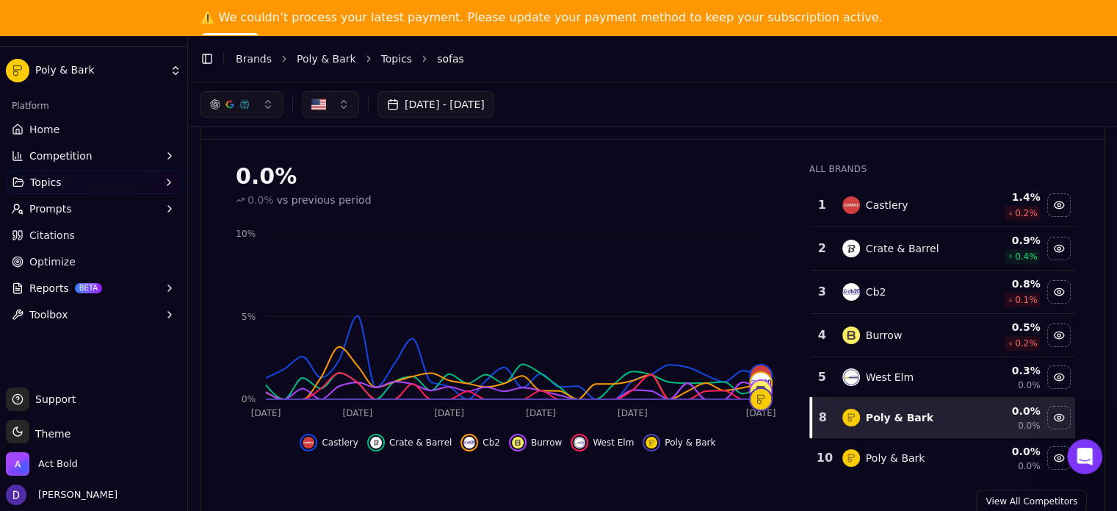
scroll to position [112, 0]
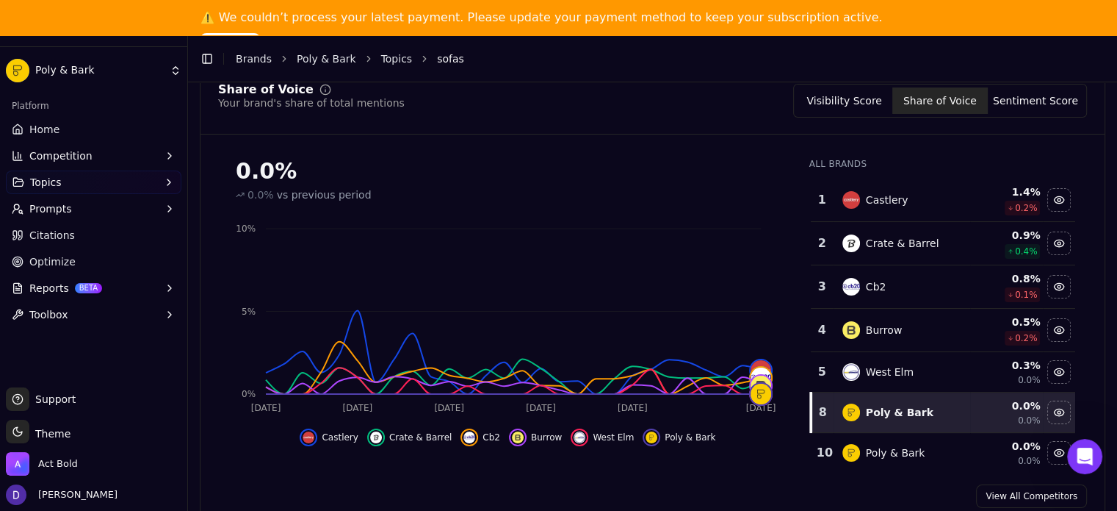
click at [65, 130] on link "Home" at bounding box center [94, 130] width 176 height 24
click at [40, 132] on html "Poly & Bark Platform Home Competition Topics Prompts Citations Optimize Reports…" at bounding box center [558, 273] width 1117 height 546
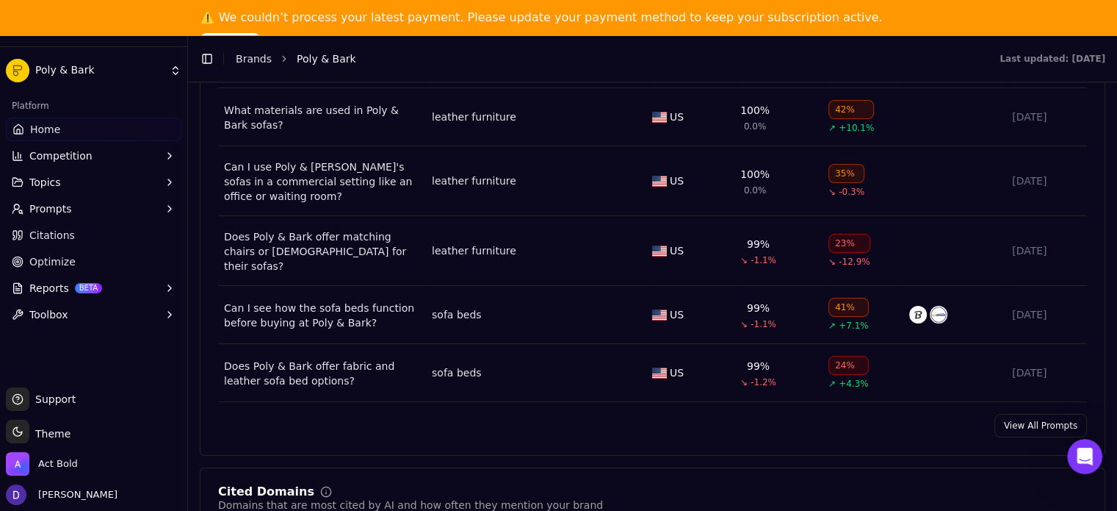
scroll to position [1371, 0]
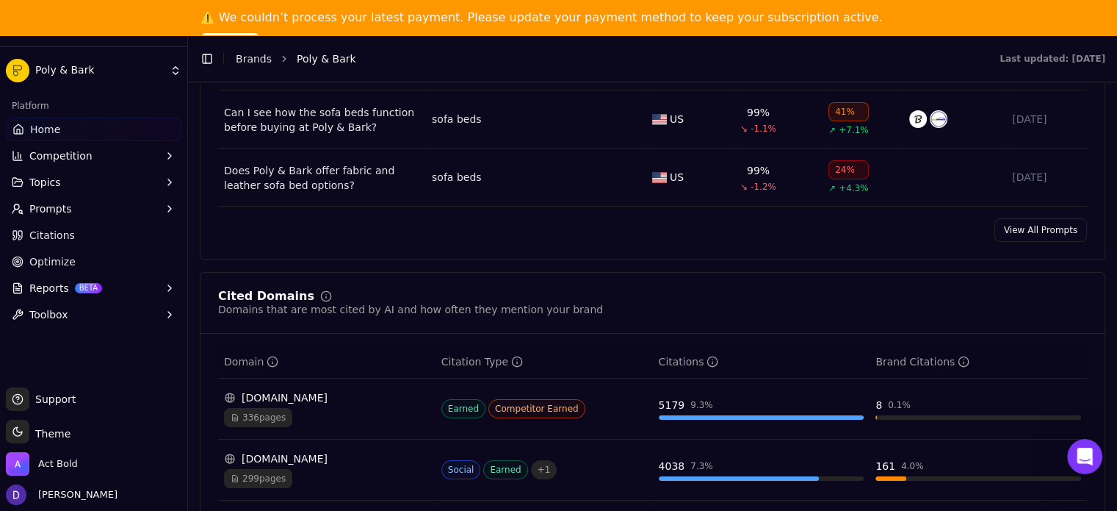
click at [1017, 218] on link "View All Prompts" at bounding box center [1041, 230] width 93 height 24
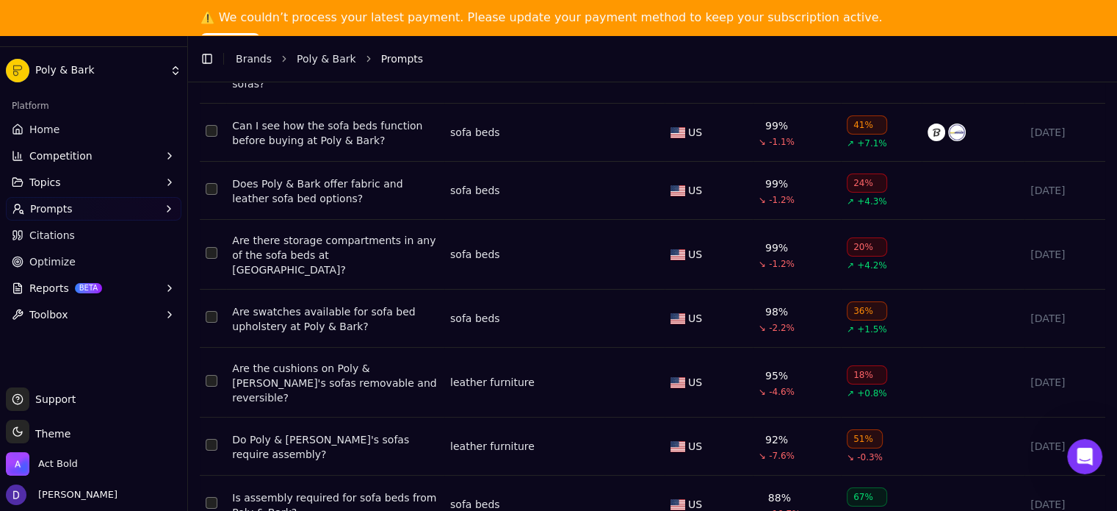
scroll to position [35, 0]
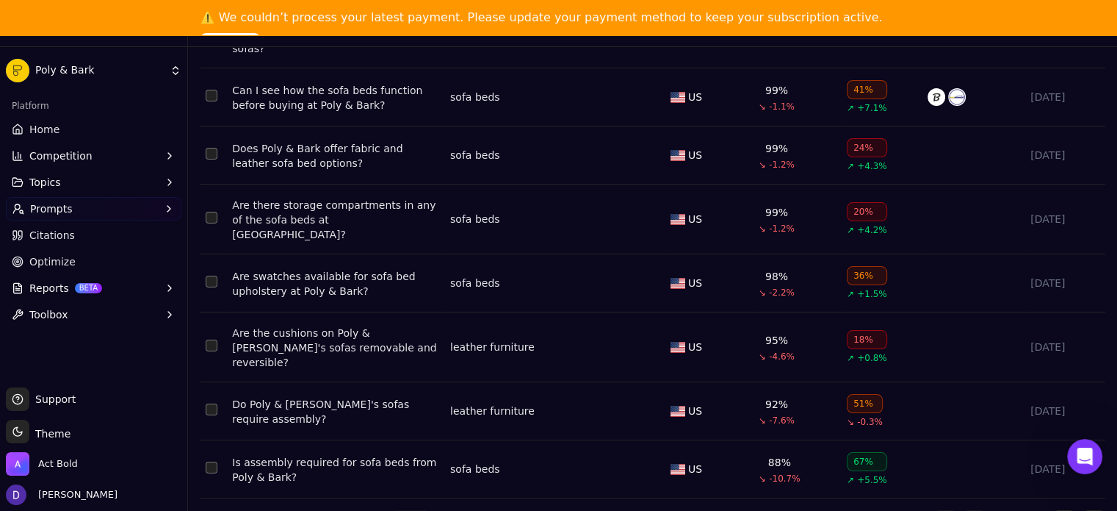
click at [398, 490] on body "Poly & Bark Platform Home Competition Topics Prompts Citations Optimize Reports…" at bounding box center [558, 255] width 1117 height 511
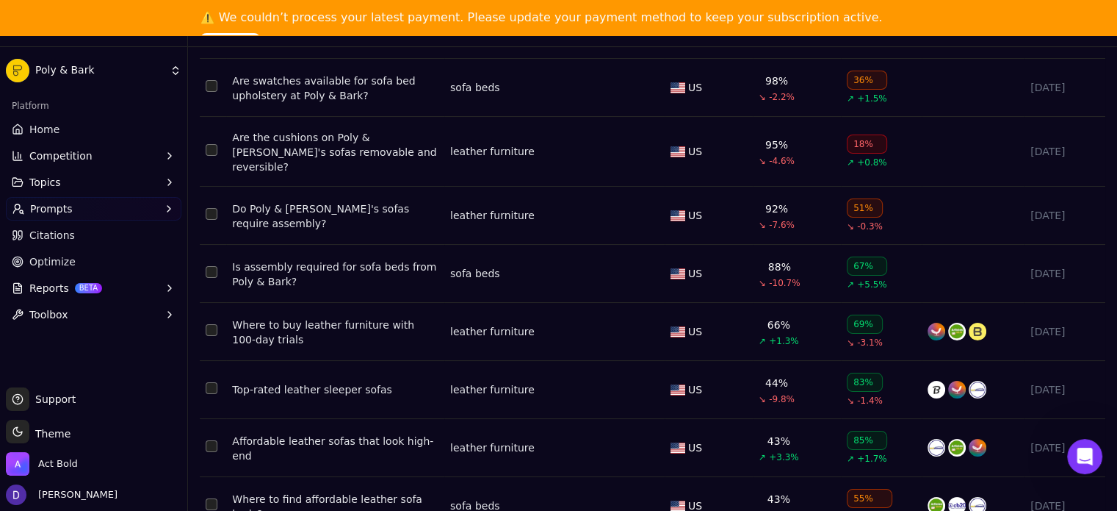
scroll to position [768, 0]
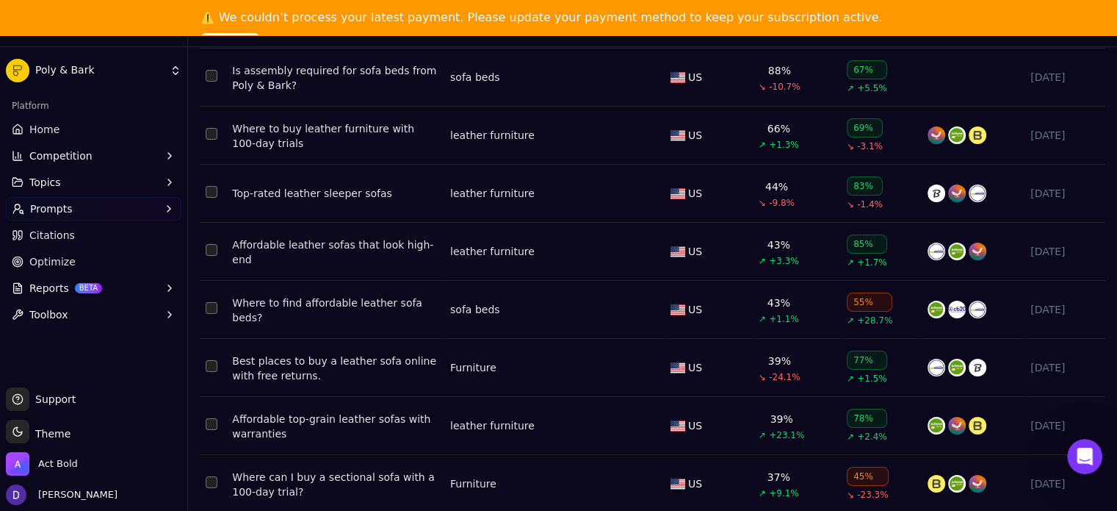
click at [1073, 243] on td "[DATE]" at bounding box center [1065, 252] width 81 height 58
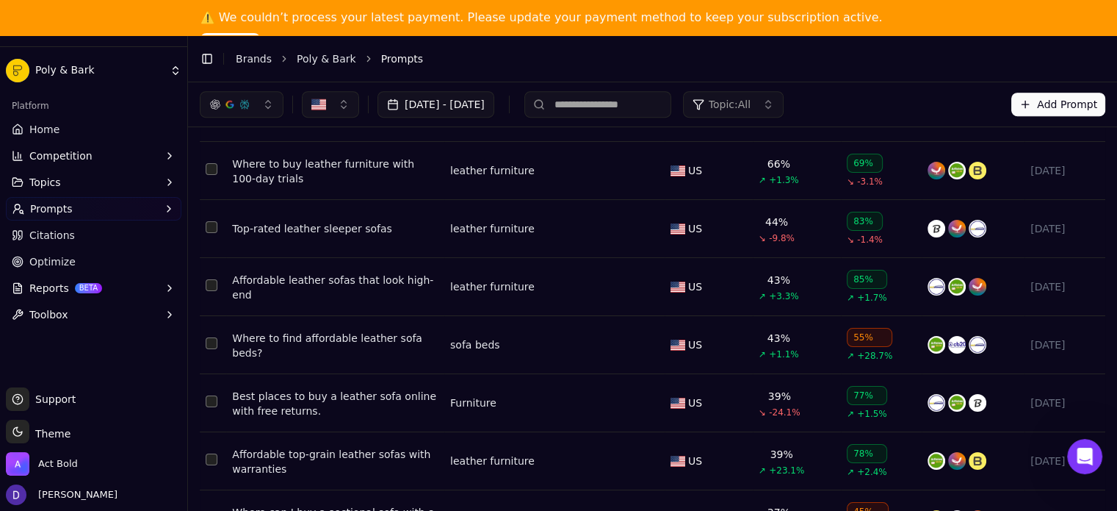
scroll to position [0, 0]
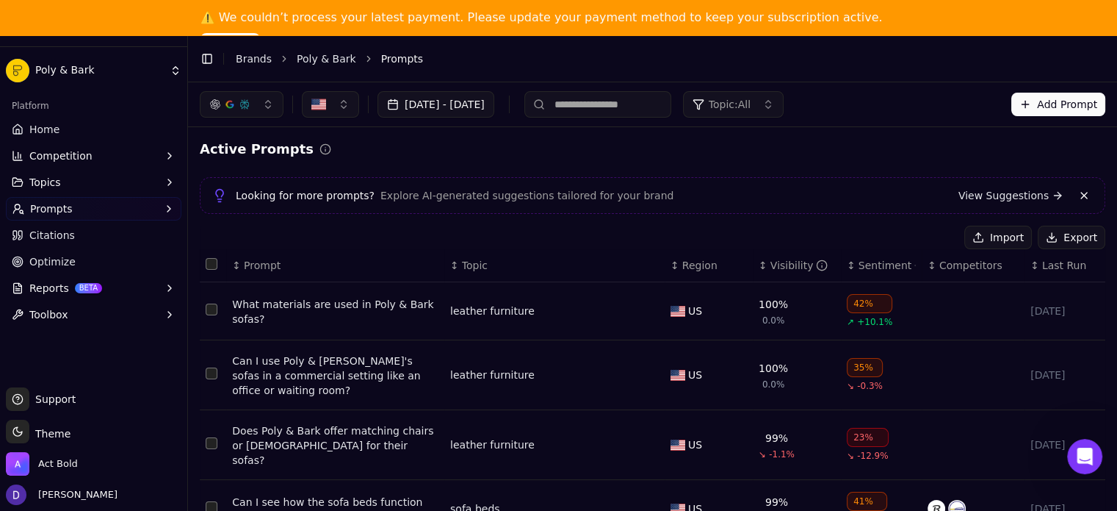
click at [1055, 239] on button "Export" at bounding box center [1072, 238] width 68 height 24
click at [51, 129] on span "Home" at bounding box center [44, 129] width 30 height 15
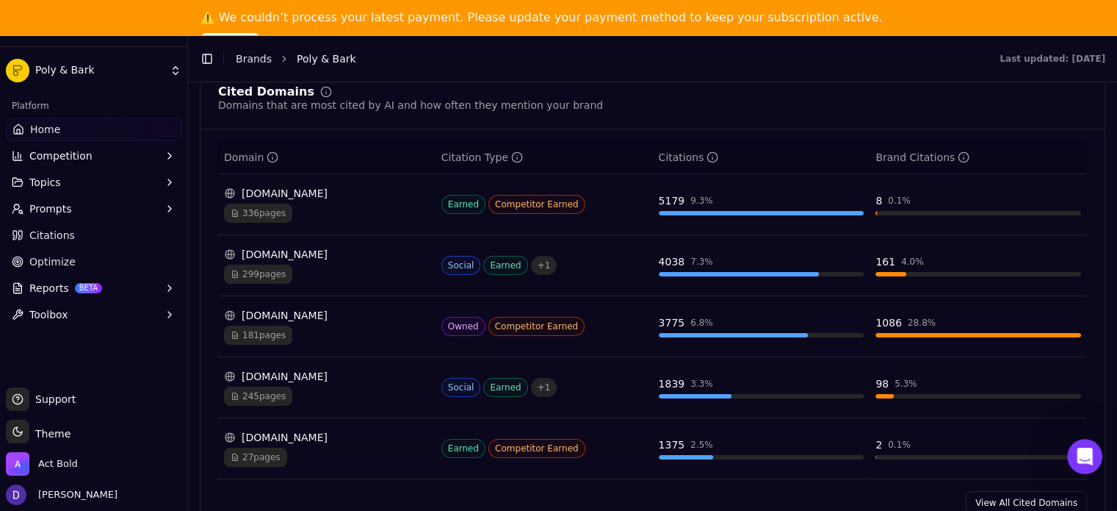
scroll to position [1665, 0]
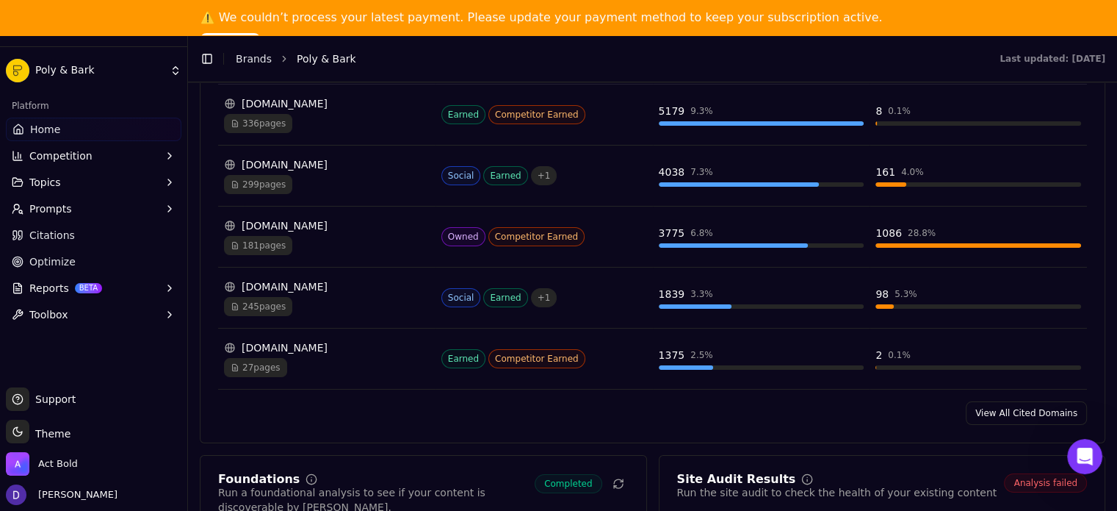
click at [1001, 408] on link "View All Cited Domains" at bounding box center [1026, 413] width 121 height 24
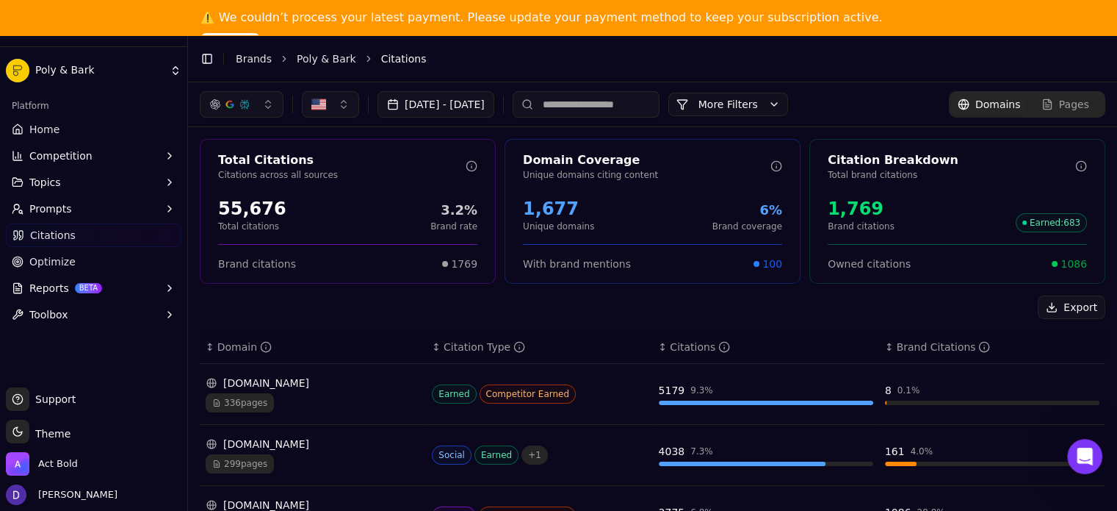
click at [253, 61] on link "Brands" at bounding box center [254, 59] width 36 height 12
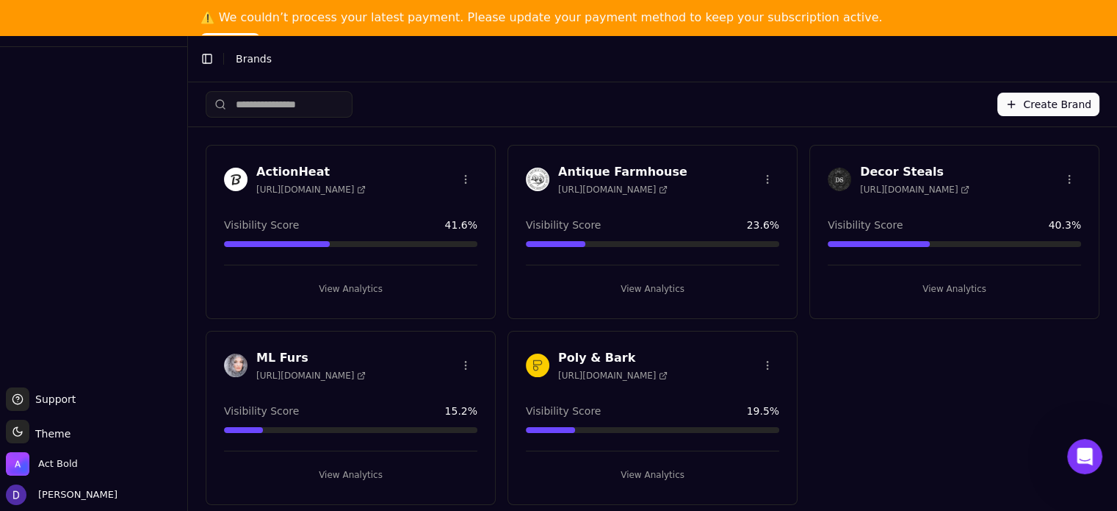
click at [281, 358] on h3 "ML Furs" at bounding box center [310, 358] width 109 height 18
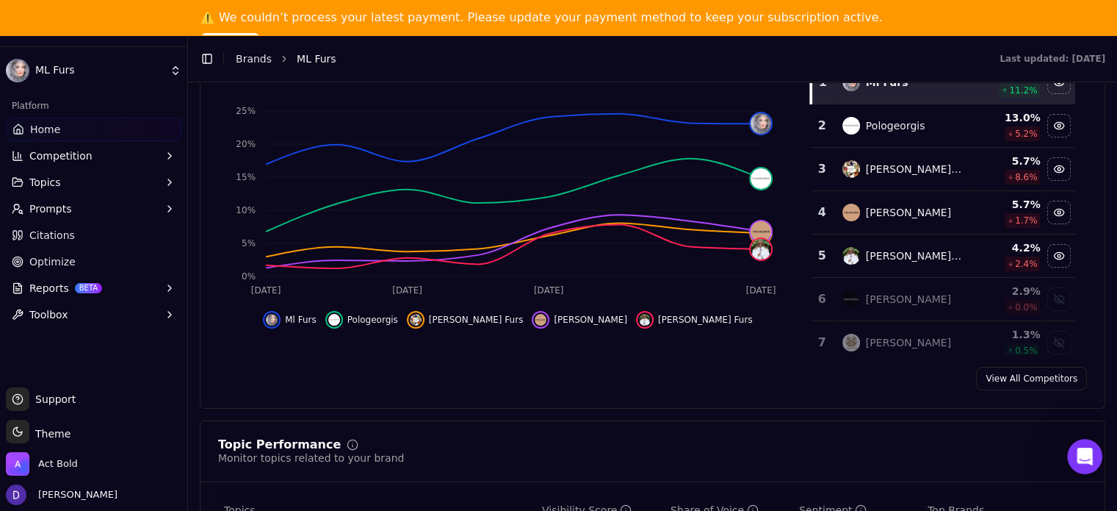
scroll to position [294, 0]
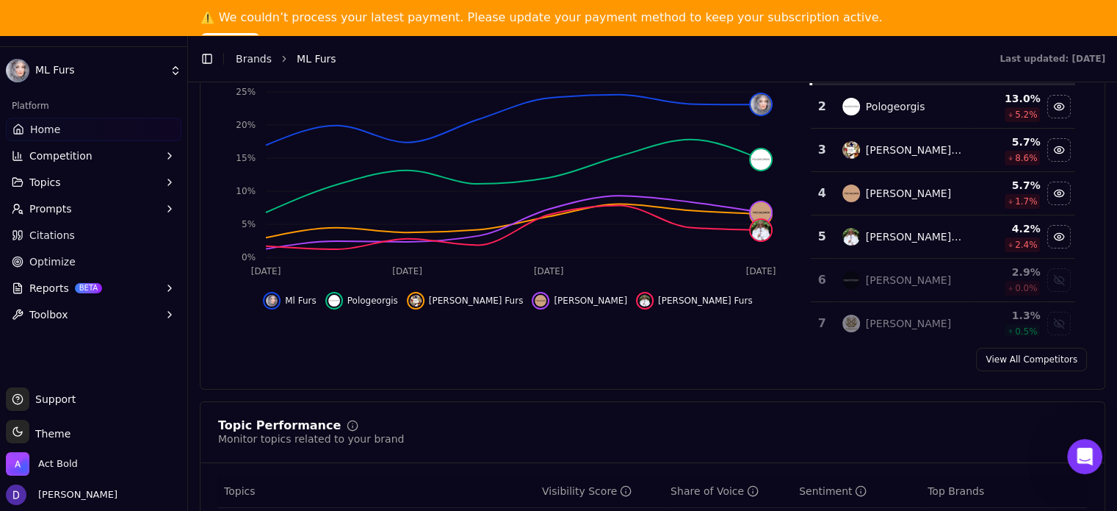
click at [1005, 358] on link "View All Competitors" at bounding box center [1031, 359] width 111 height 24
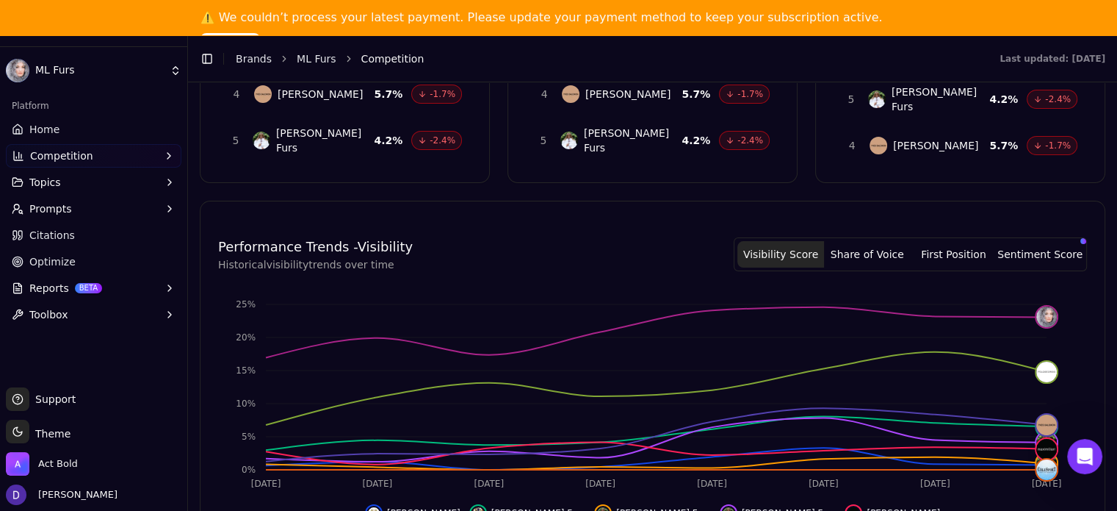
scroll to position [588, 0]
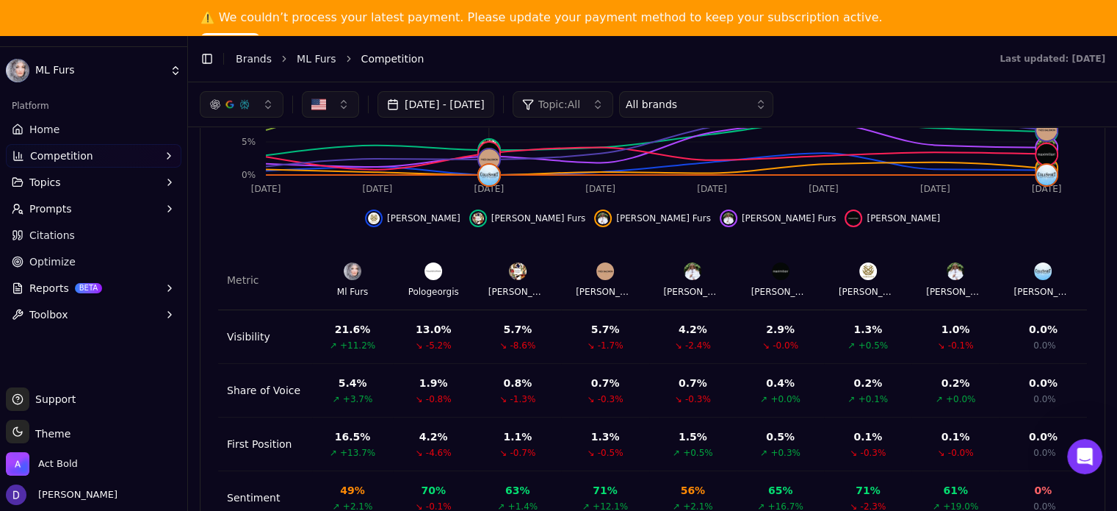
click at [466, 93] on button "Oct 03, 2025 - Oct 10, 2025" at bounding box center [436, 104] width 117 height 26
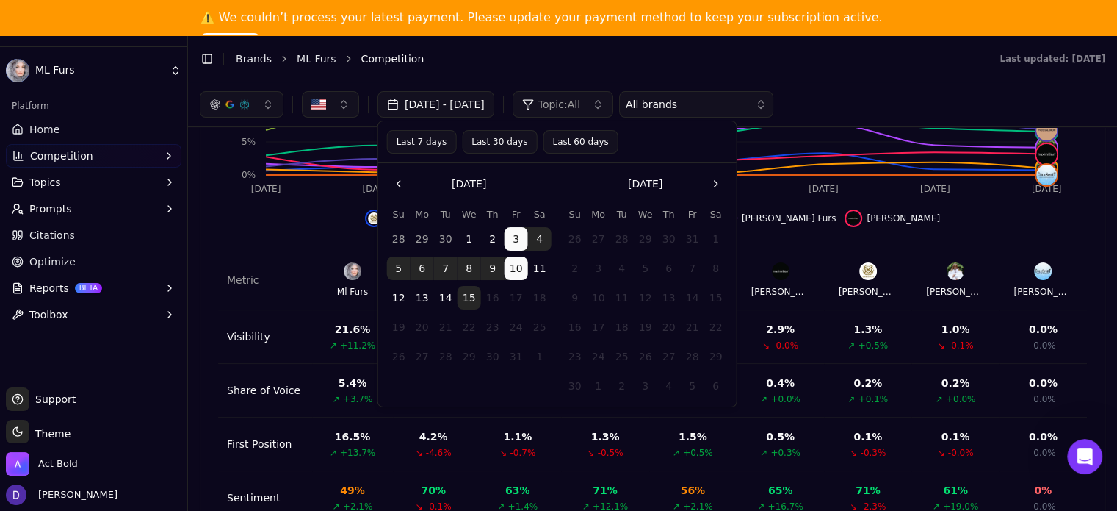
scroll to position [0, 0]
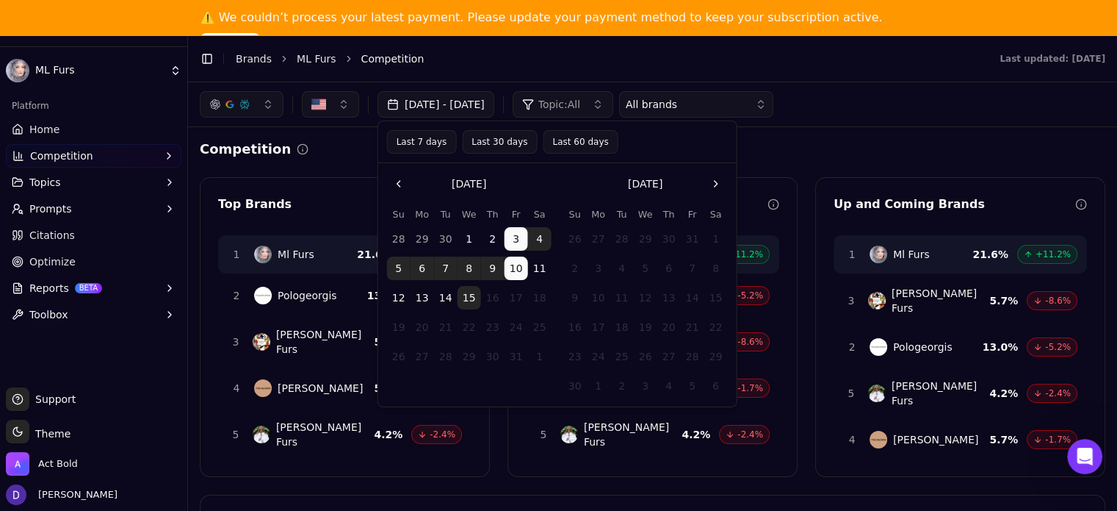
click at [441, 111] on button "Oct 03, 2025 - Oct 10, 2025" at bounding box center [436, 104] width 117 height 26
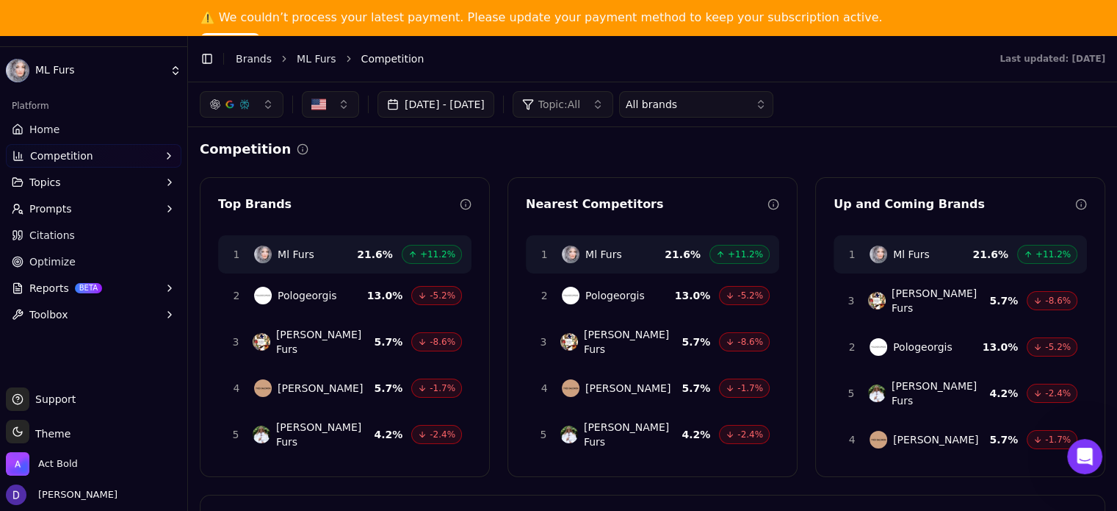
click at [441, 111] on button "Oct 03, 2025 - Oct 10, 2025" at bounding box center [436, 104] width 117 height 26
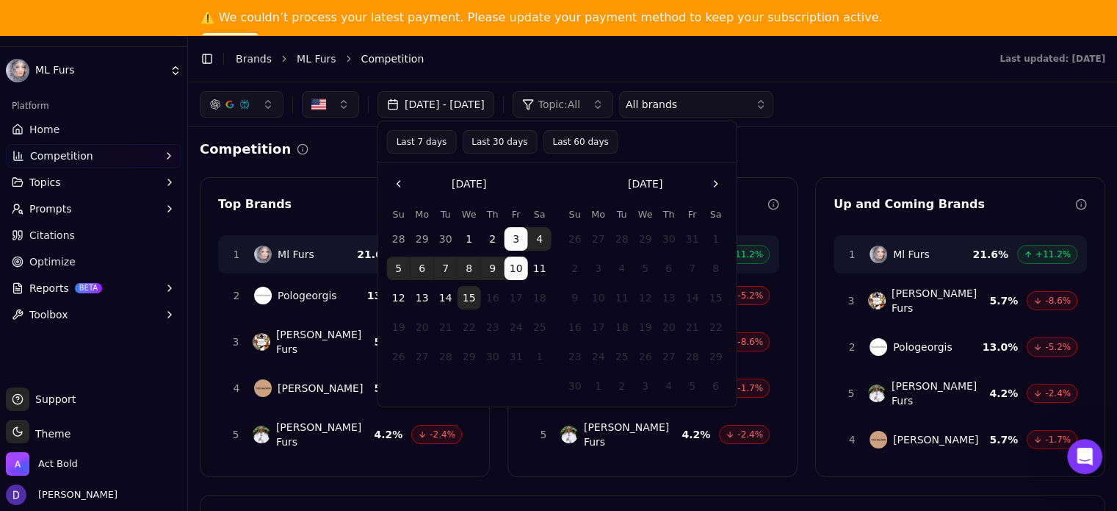
click at [400, 185] on button "Go to the Previous Month" at bounding box center [399, 184] width 24 height 24
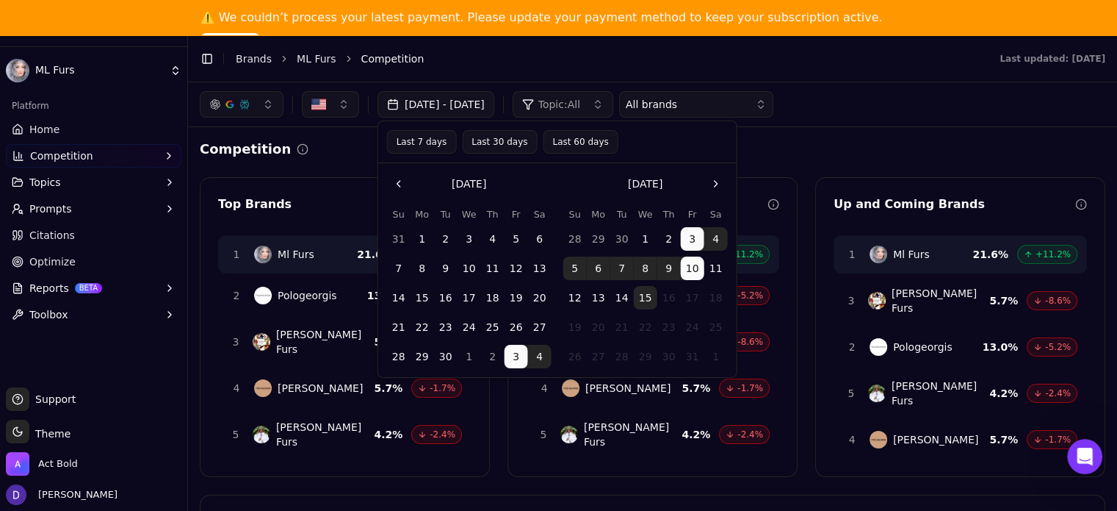
click at [424, 302] on button "15" at bounding box center [423, 298] width 24 height 24
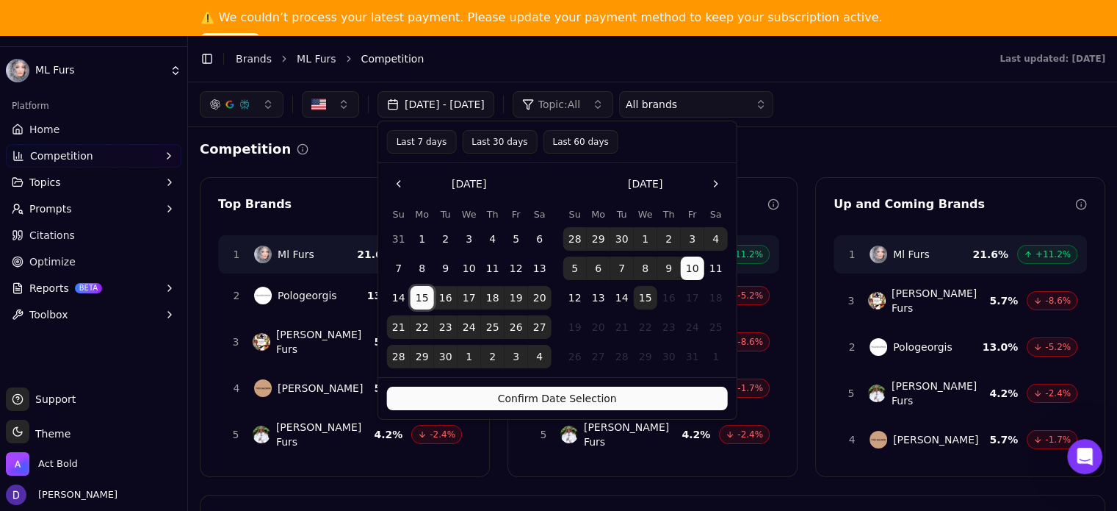
click at [626, 295] on button "14" at bounding box center [622, 298] width 24 height 24
click at [614, 400] on button "Confirm Date Selection" at bounding box center [557, 398] width 341 height 24
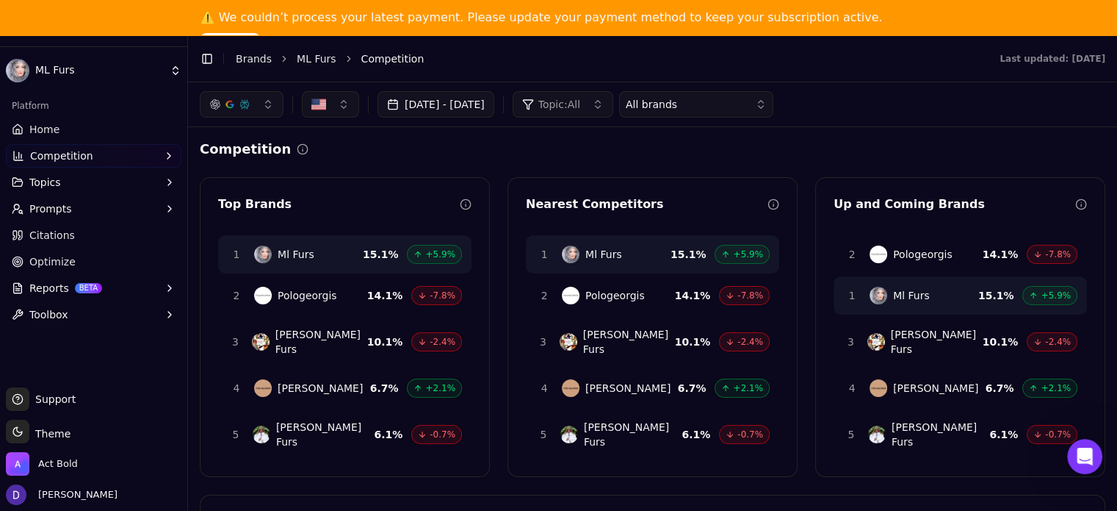
click at [569, 180] on div "Nearest Competitors 1 Ml Furs 15.1 % +5.9% 2 Pologeorgis 14.1 % -7.8% 3 Henig F…" at bounding box center [653, 327] width 290 height 300
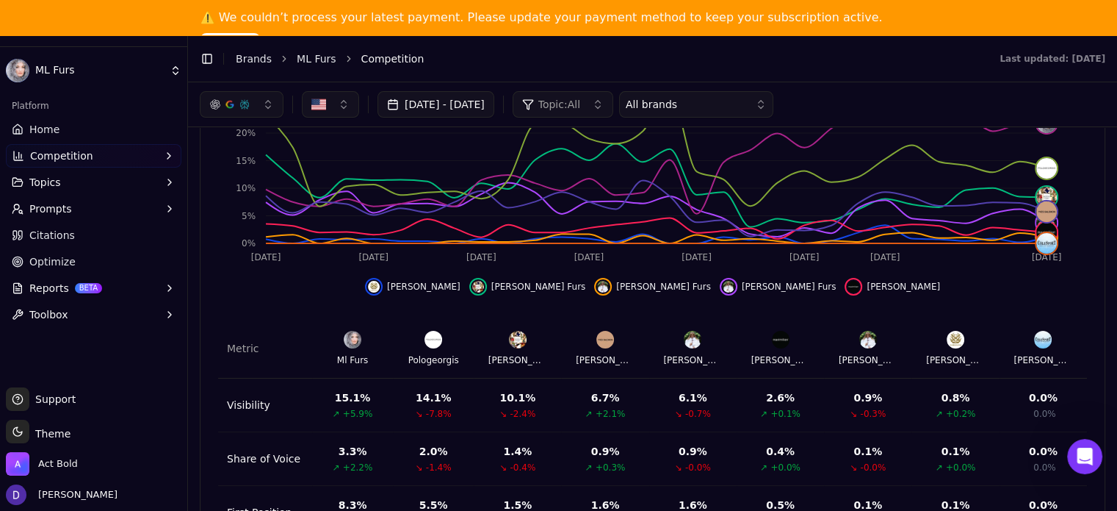
scroll to position [588, 0]
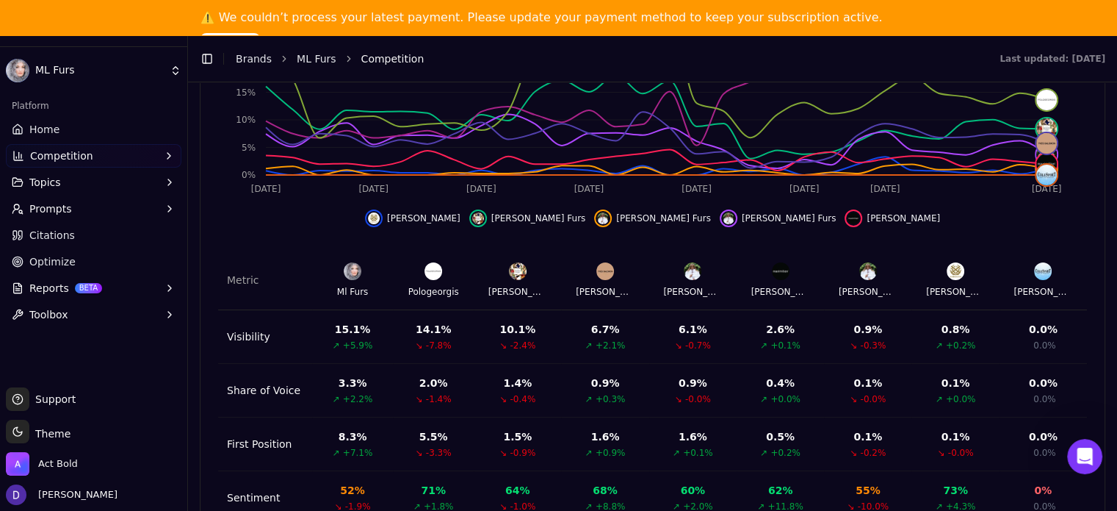
click at [52, 128] on span "Home" at bounding box center [44, 129] width 30 height 15
click at [56, 133] on html "ML Furs Platform Home Competition Topics Prompts Citations Optimize Reports BET…" at bounding box center [558, 273] width 1117 height 546
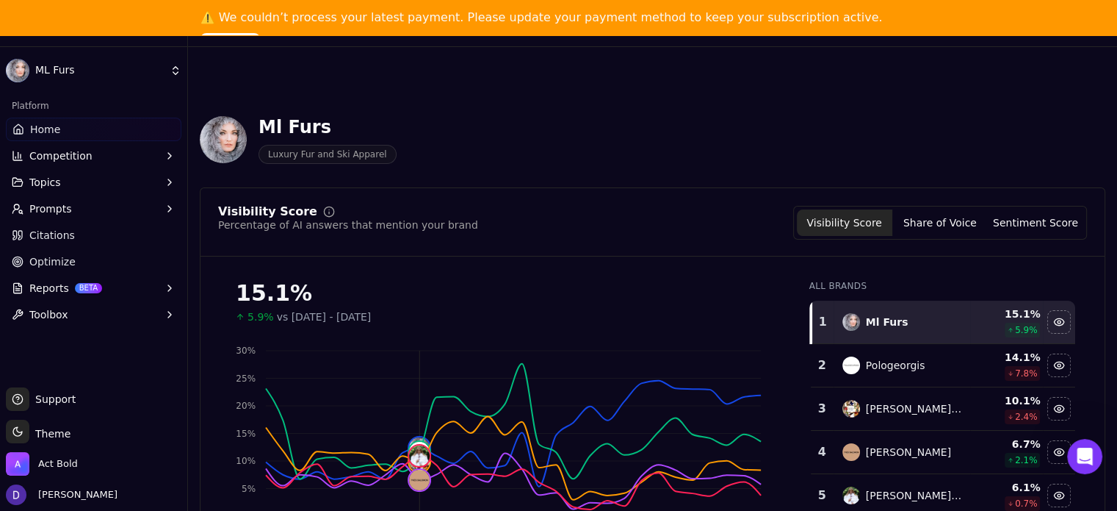
scroll to position [294, 0]
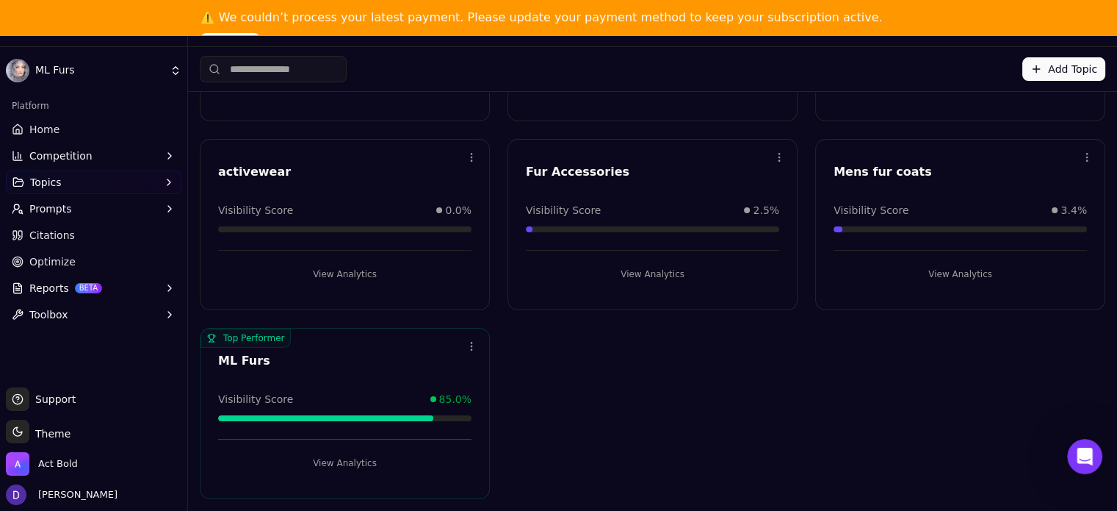
scroll to position [190, 0]
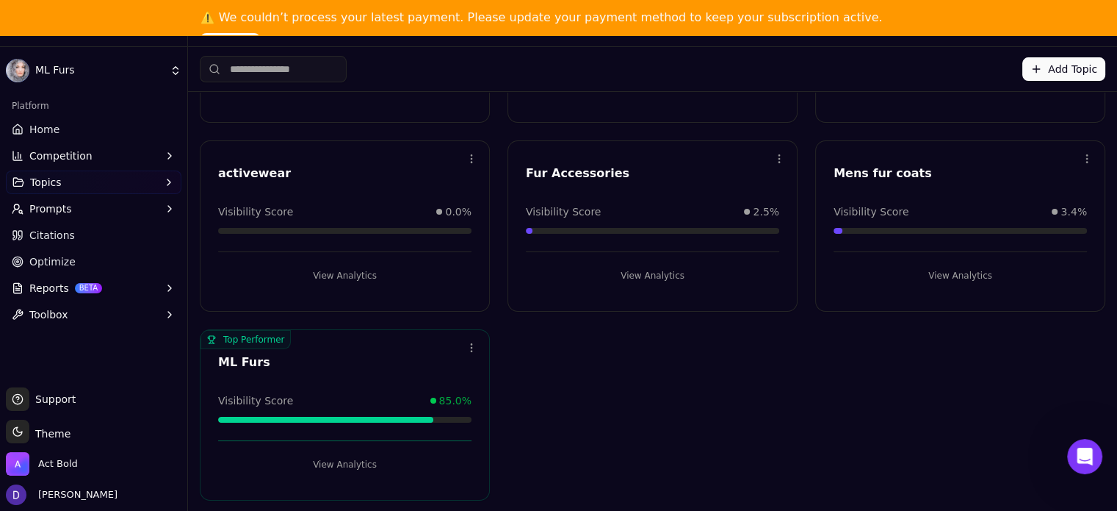
click at [1044, 389] on div "Open menu Mink Fur Visibility Score 15.8% View Analytics Open menu Ski Apparel …" at bounding box center [653, 226] width 906 height 549
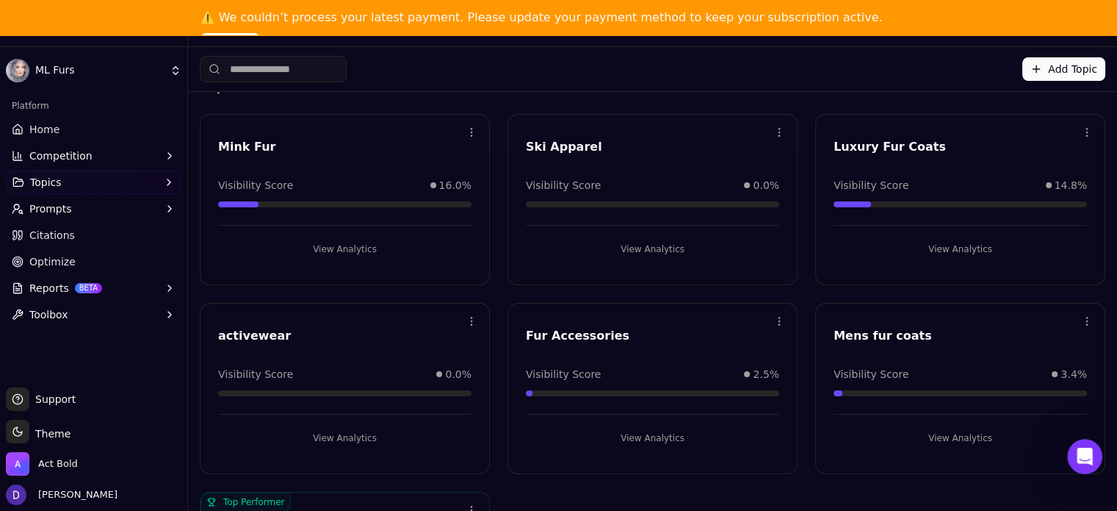
scroll to position [0, 0]
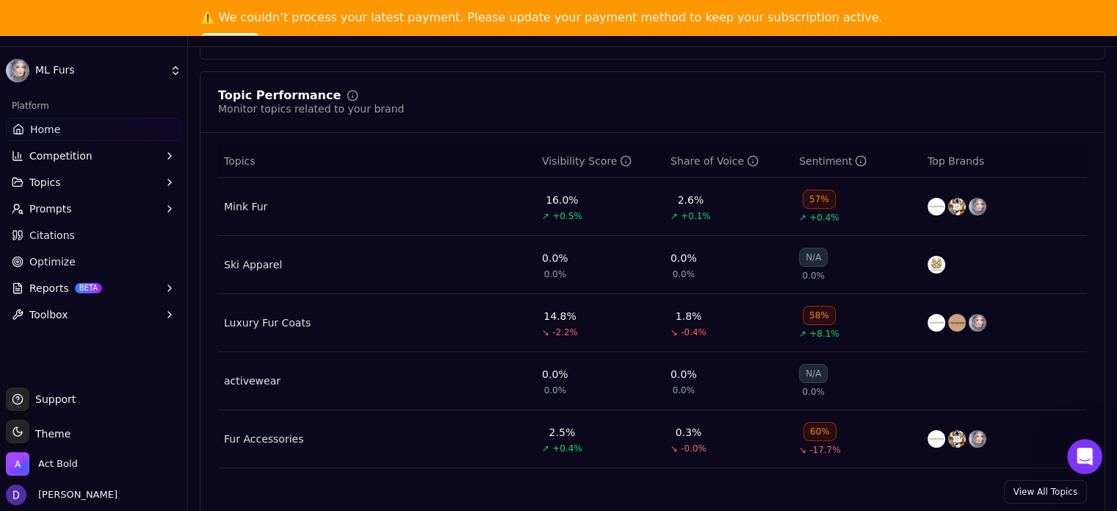
scroll to position [785, 0]
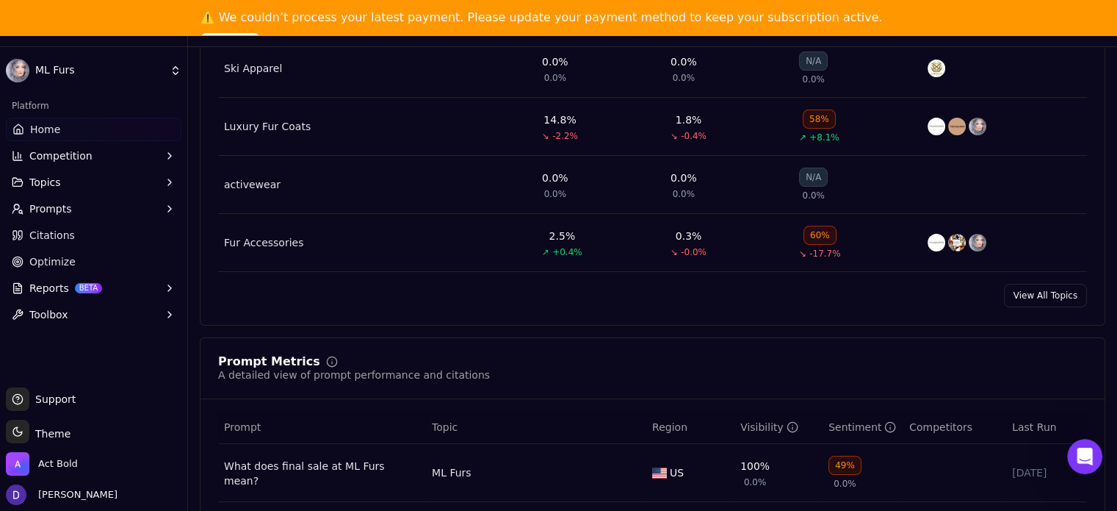
click at [1030, 291] on link "View All Topics" at bounding box center [1045, 296] width 83 height 24
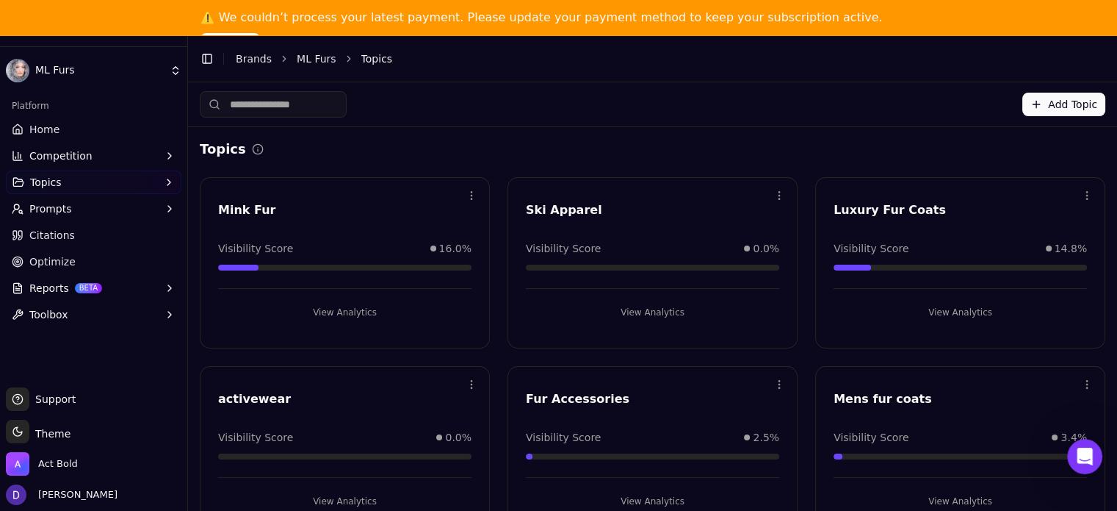
click at [341, 311] on button "View Analytics" at bounding box center [344, 312] width 253 height 24
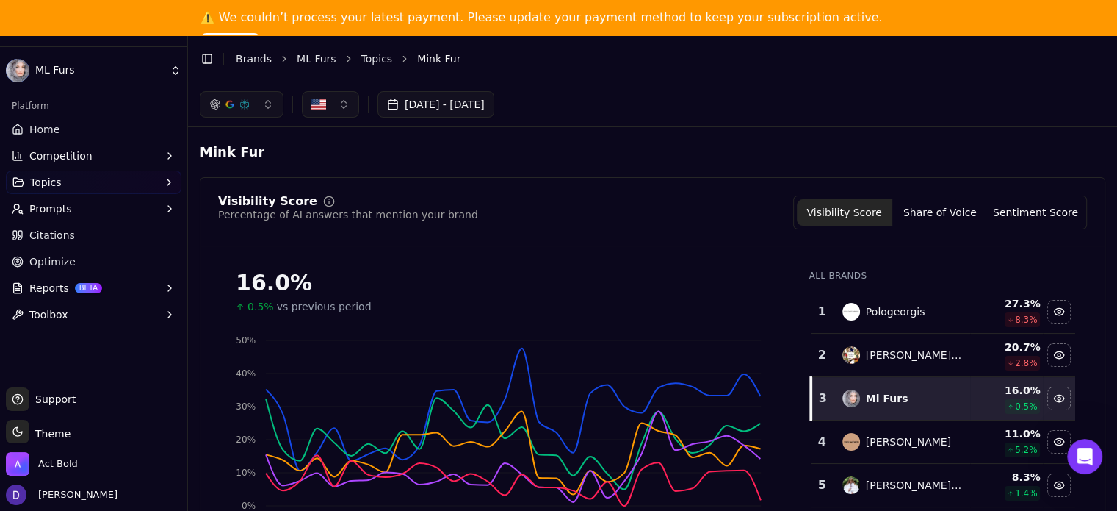
click at [961, 217] on button "Share of Voice" at bounding box center [940, 212] width 95 height 26
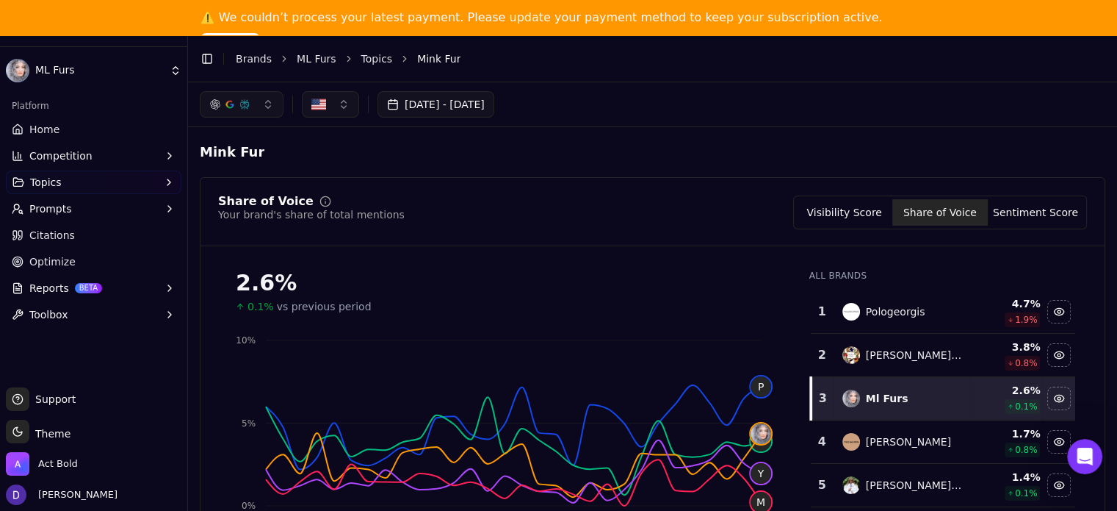
click at [836, 217] on button "Visibility Score" at bounding box center [844, 212] width 95 height 26
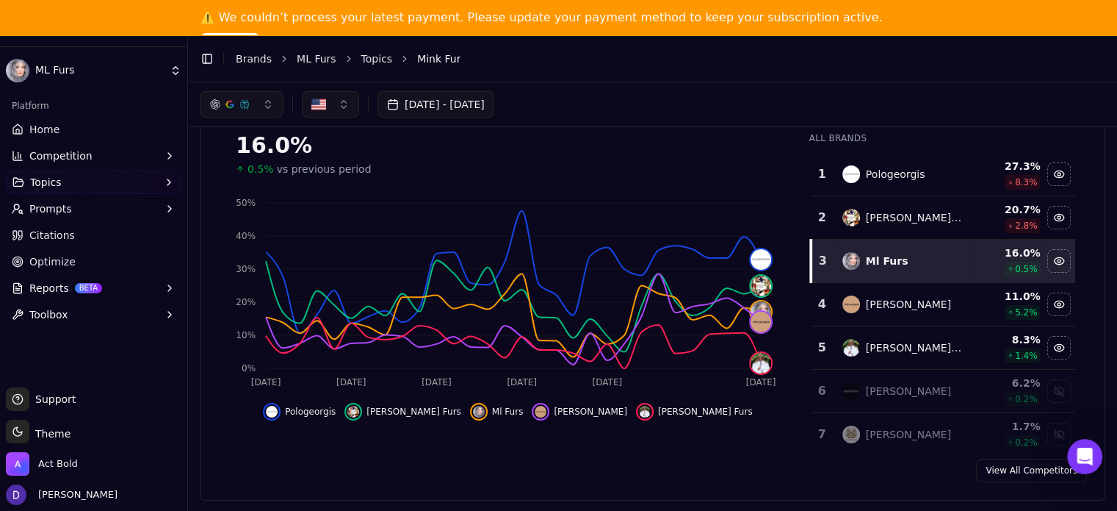
scroll to position [135, 0]
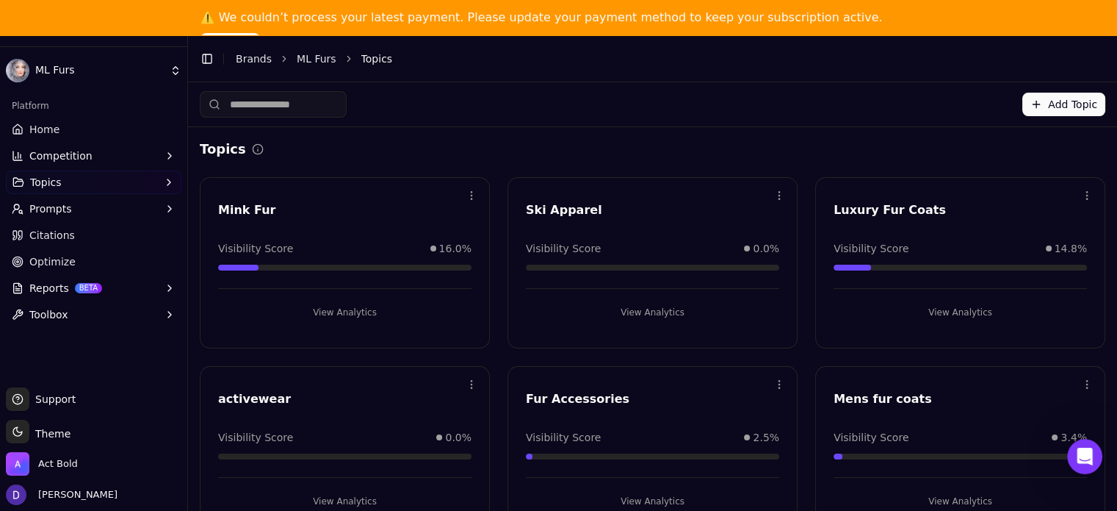
click at [658, 309] on button "View Analytics" at bounding box center [652, 312] width 253 height 24
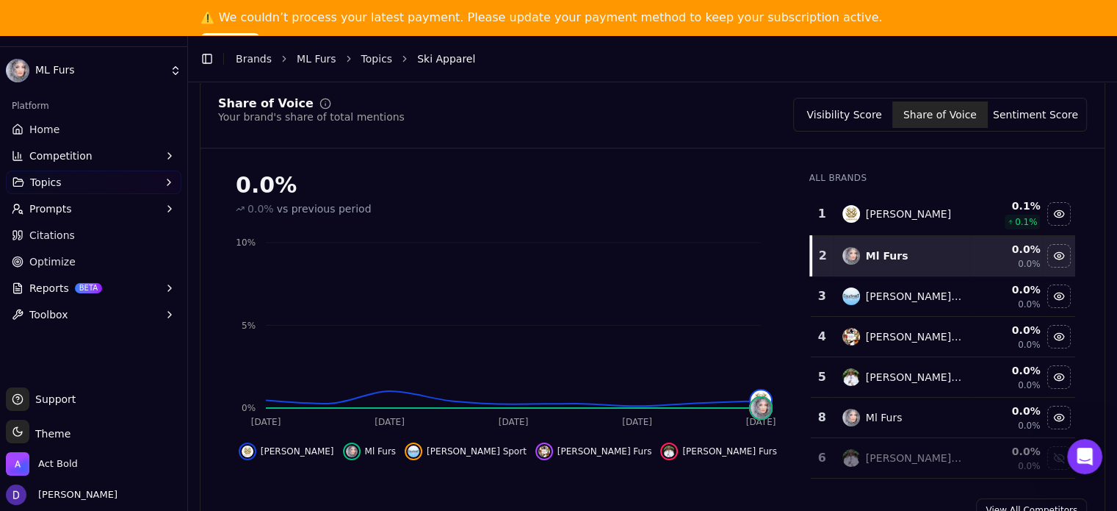
scroll to position [131, 0]
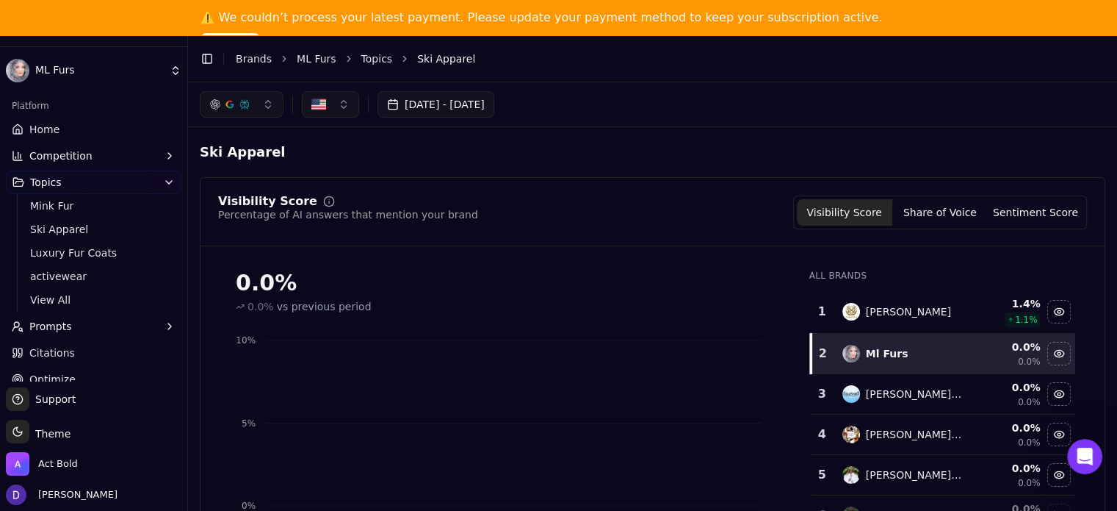
click at [50, 128] on span "Home" at bounding box center [44, 129] width 30 height 15
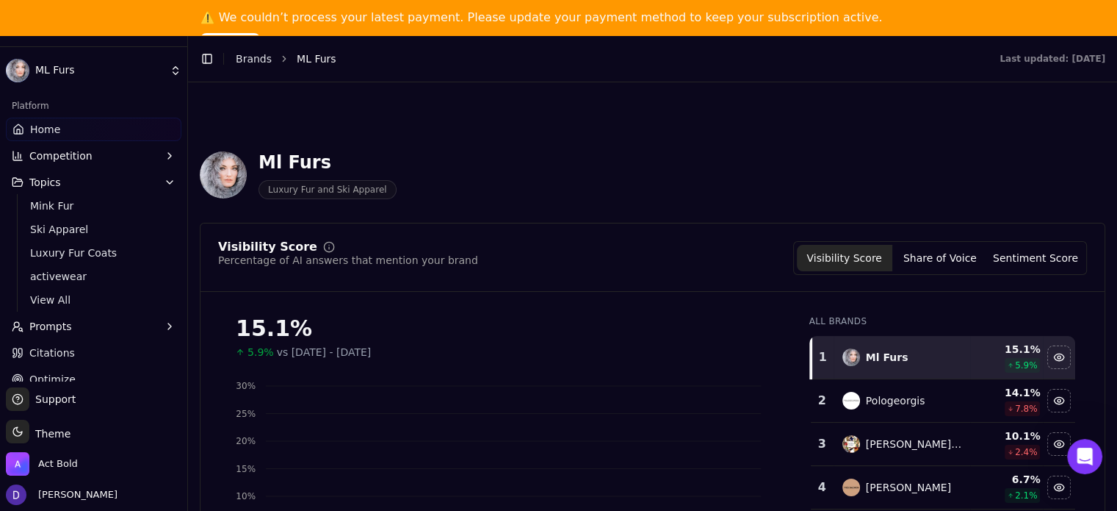
scroll to position [560, 0]
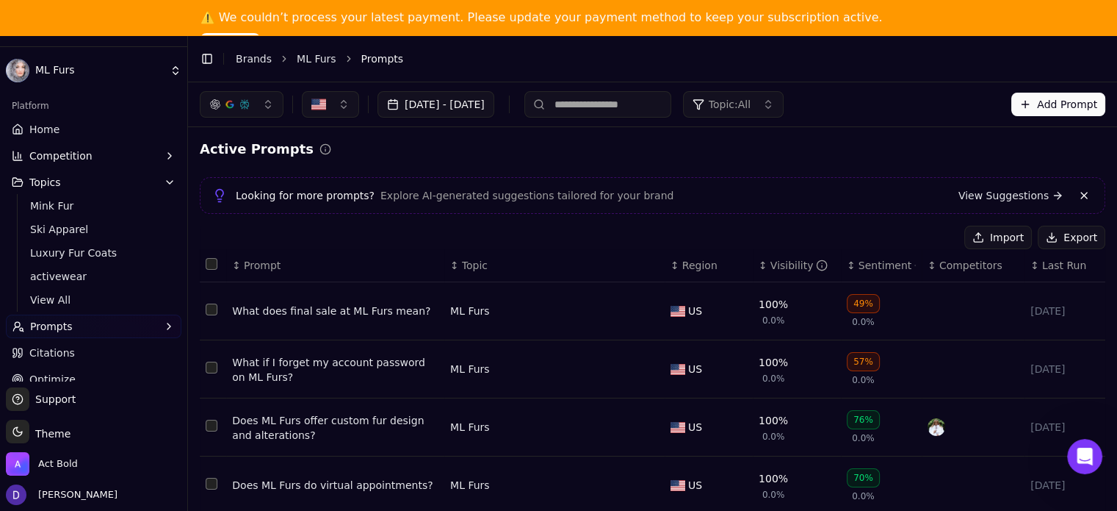
click at [1058, 232] on button "Export" at bounding box center [1072, 238] width 68 height 24
click at [41, 123] on span "Home" at bounding box center [44, 129] width 30 height 15
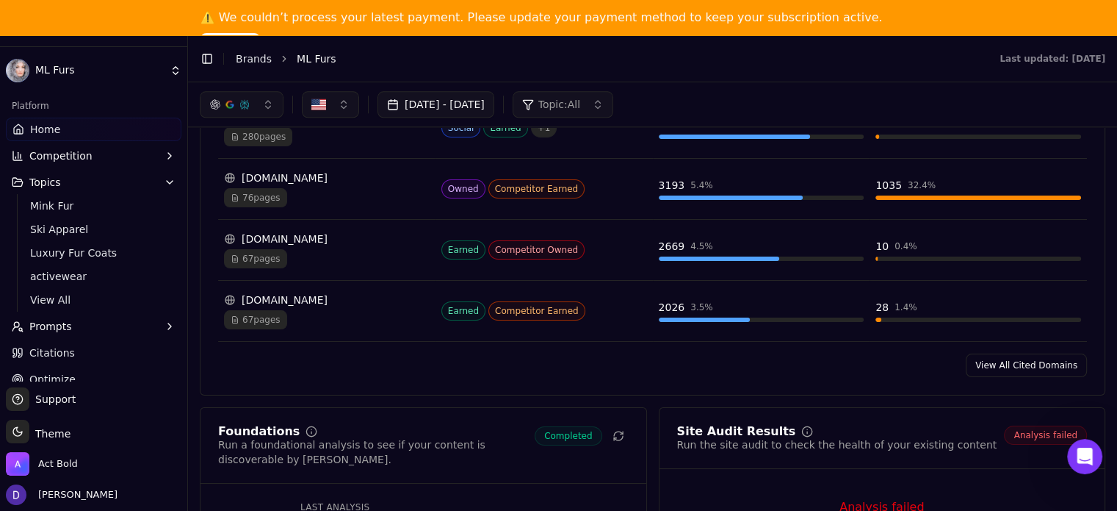
scroll to position [1665, 0]
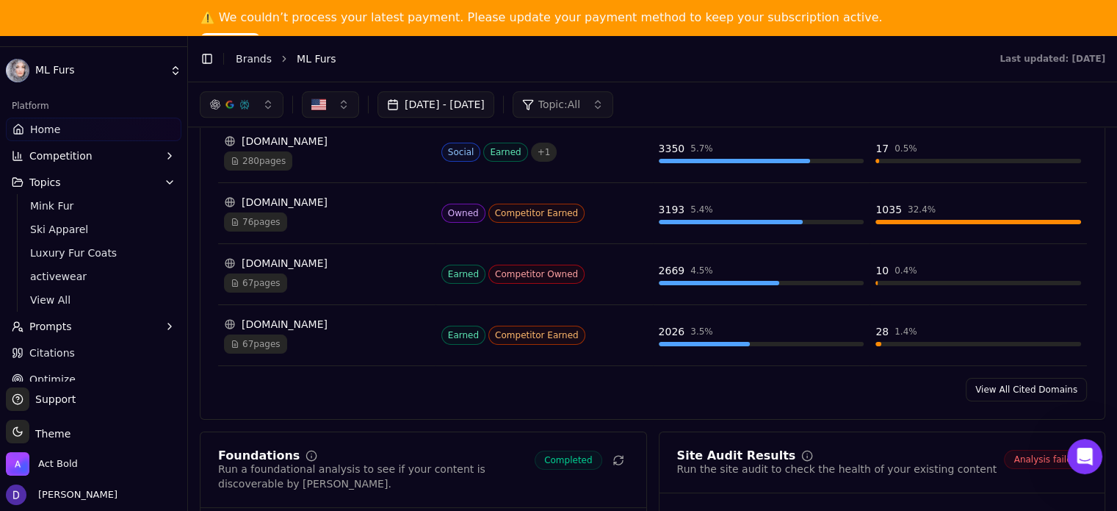
click at [1020, 383] on link "View All Cited Domains" at bounding box center [1026, 390] width 121 height 24
